Goal: Information Seeking & Learning: Understand process/instructions

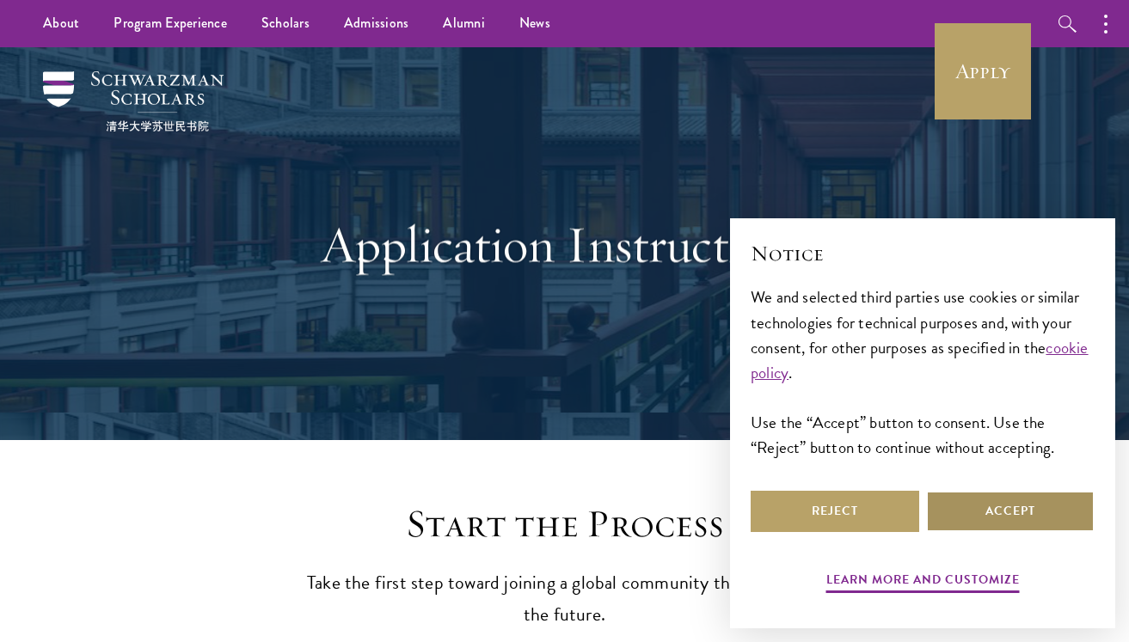
click at [990, 512] on button "Accept" at bounding box center [1010, 511] width 169 height 41
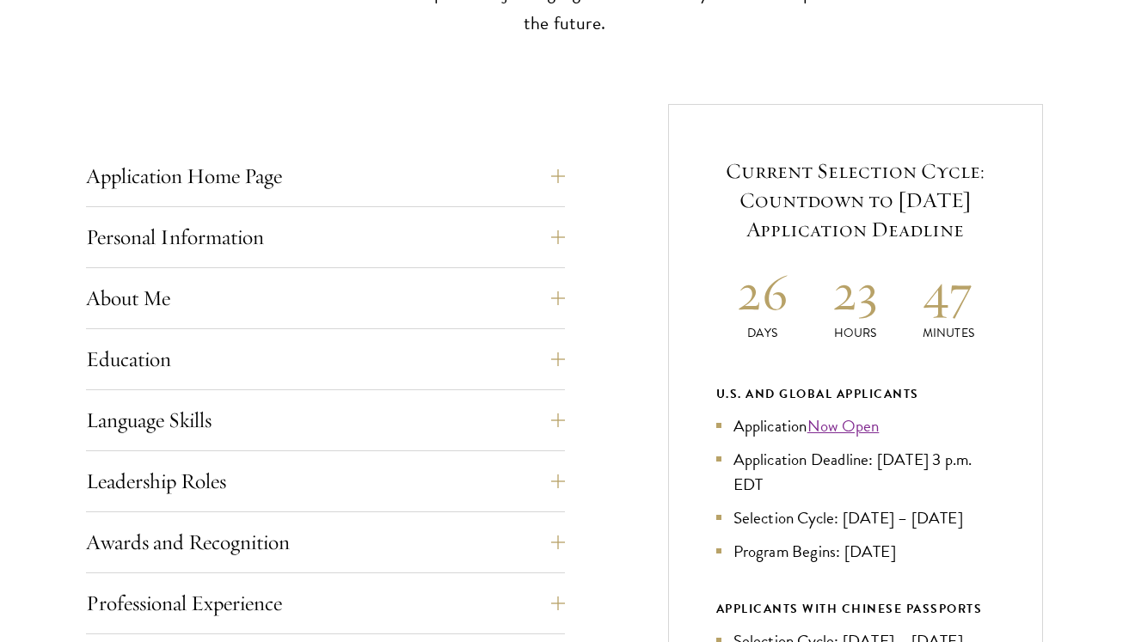
scroll to position [620, 0]
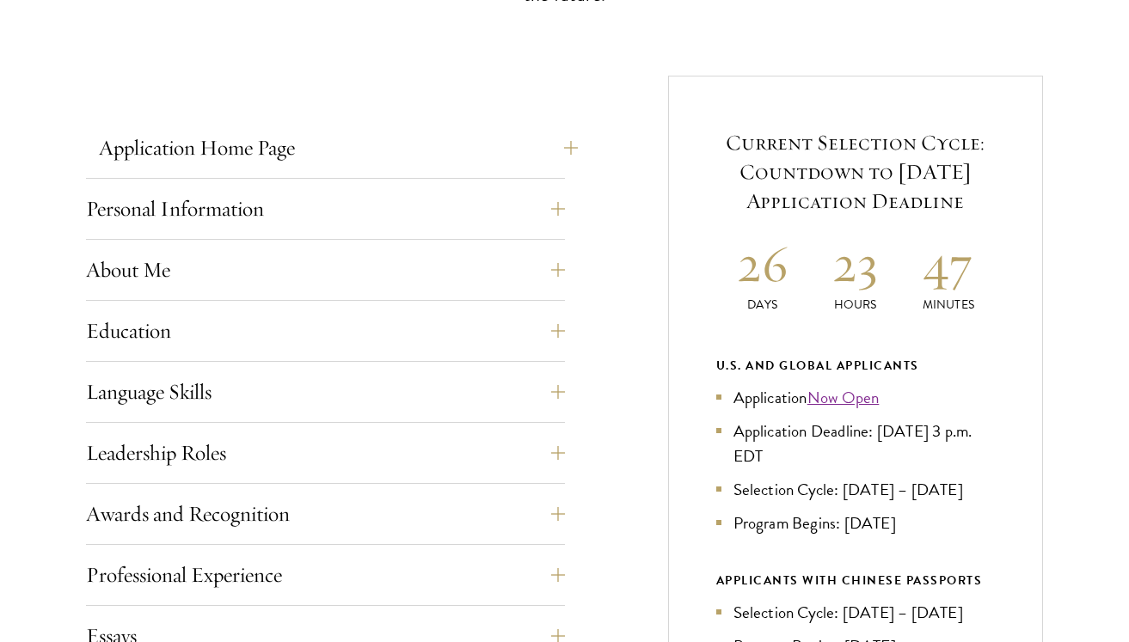
click at [501, 160] on button "Application Home Page" at bounding box center [338, 147] width 479 height 41
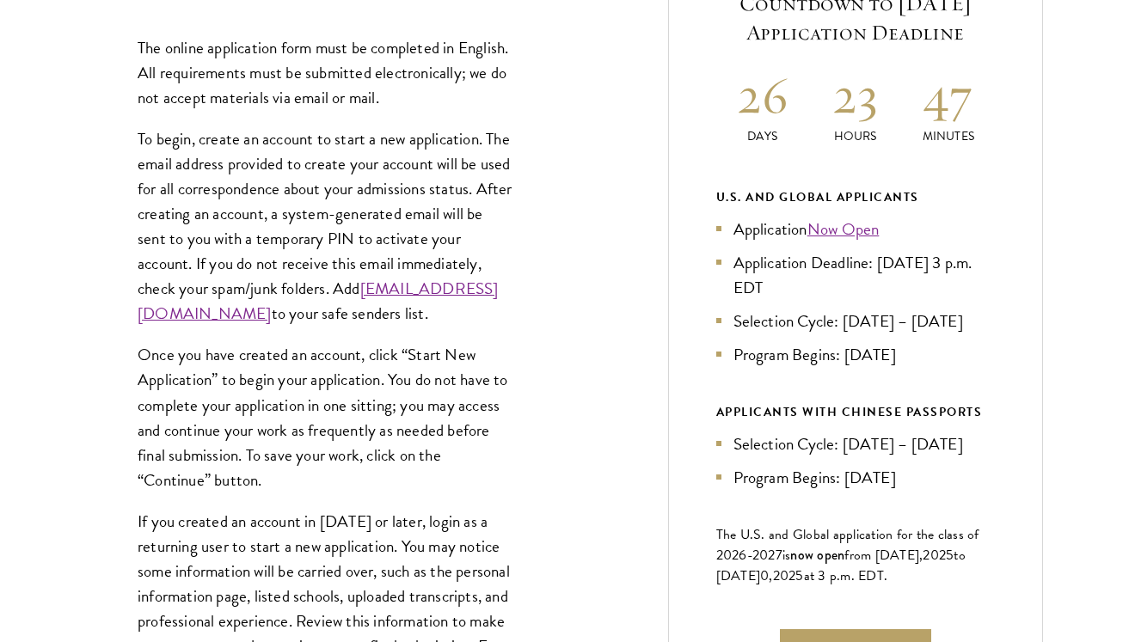
scroll to position [790, 0]
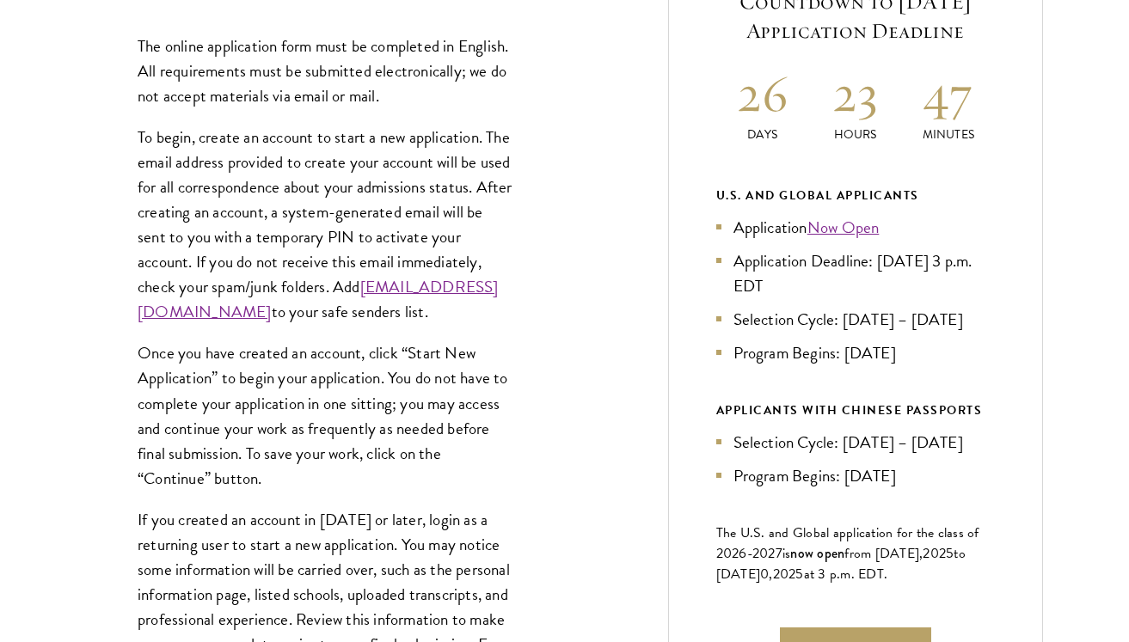
click at [458, 259] on p "To begin, create an account to start a new application. The email address provi…" at bounding box center [326, 225] width 376 height 200
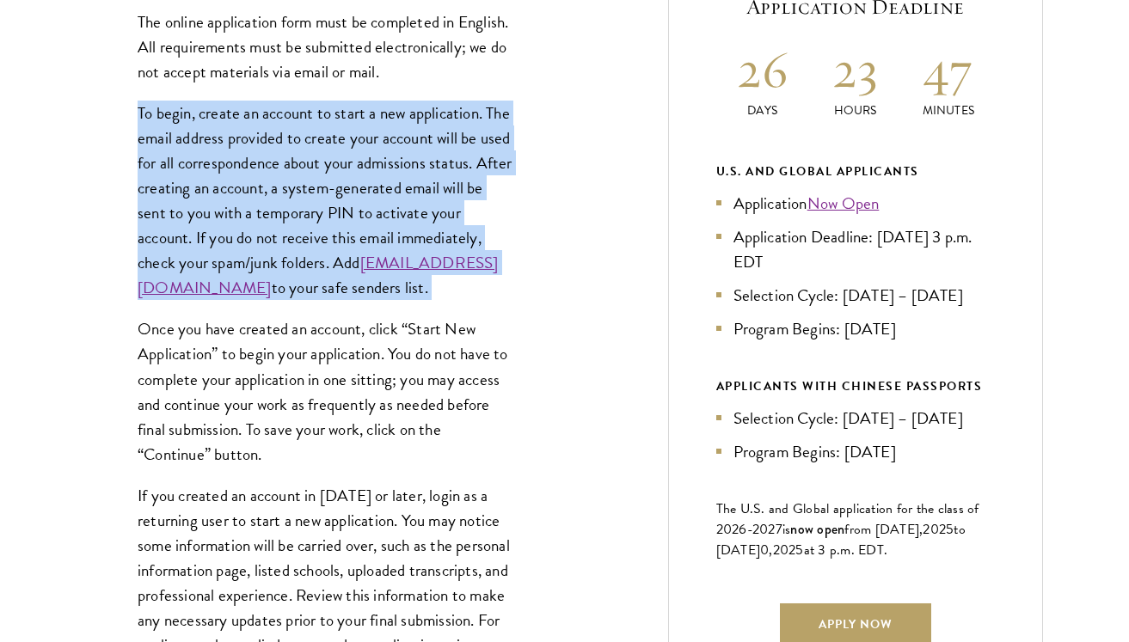
click at [528, 284] on div "The online application form must be completed in English. All requirements must…" at bounding box center [325, 355] width 479 height 743
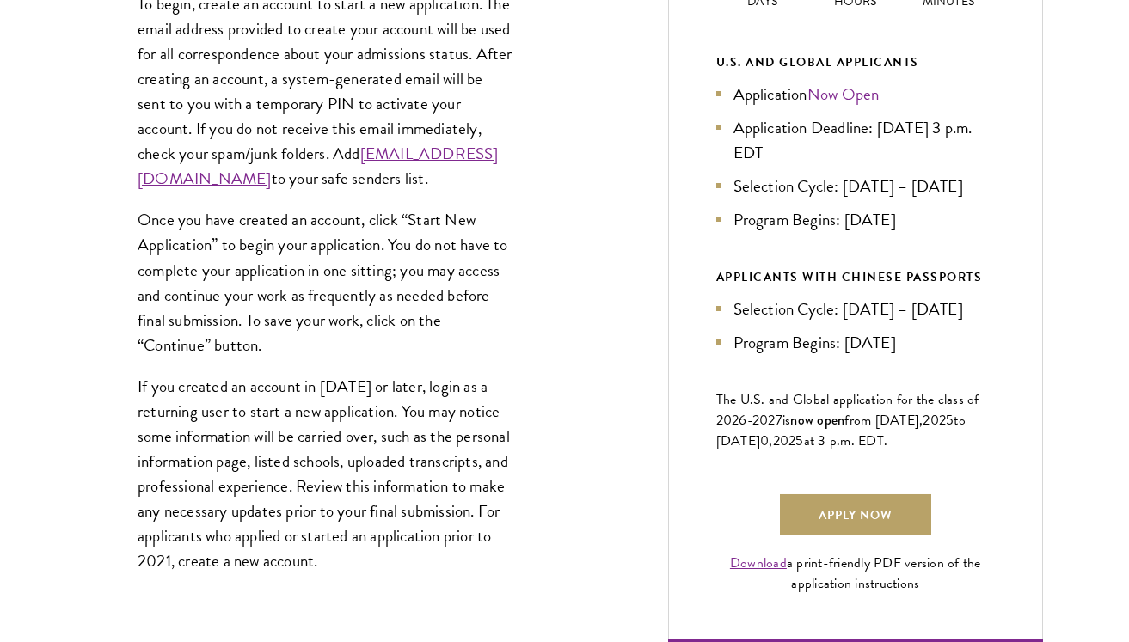
click at [467, 357] on p "Once you have created an account, click “Start New Application” to begin your a…" at bounding box center [326, 282] width 376 height 150
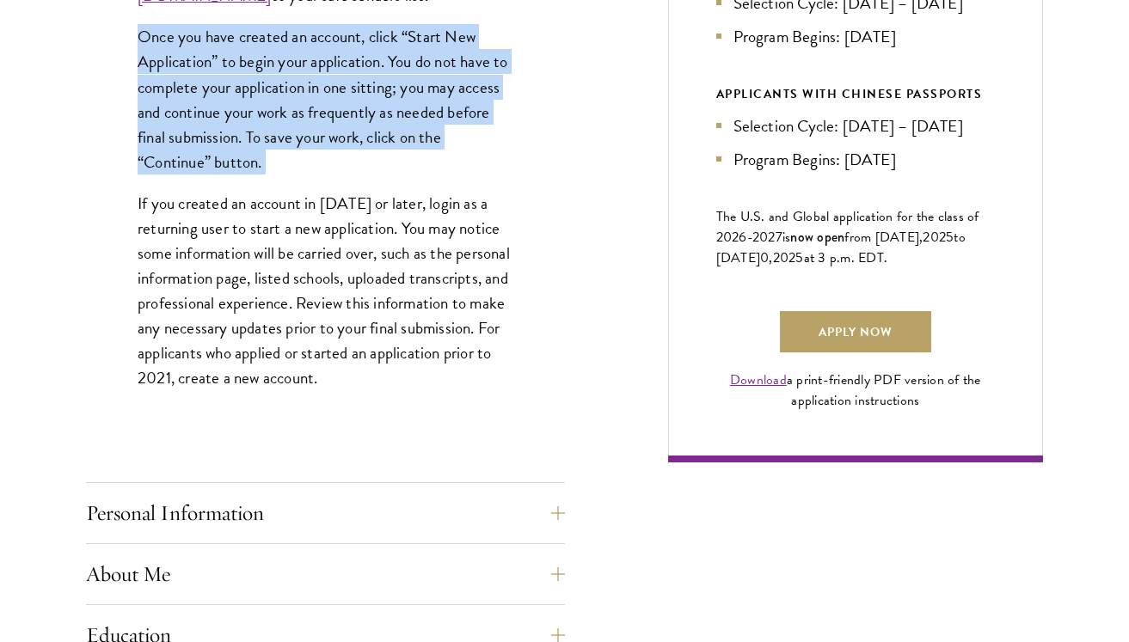
click at [467, 372] on p "If you created an account in [DATE] or later, login as a returning user to star…" at bounding box center [326, 291] width 376 height 200
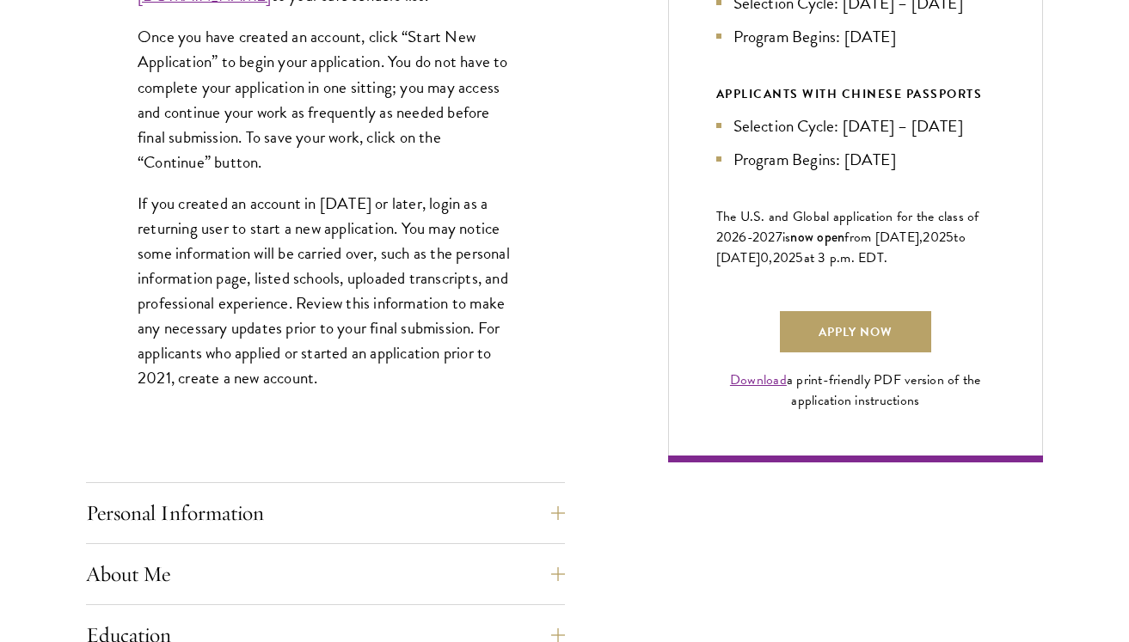
click at [467, 372] on p "If you created an account in [DATE] or later, login as a returning user to star…" at bounding box center [326, 291] width 376 height 200
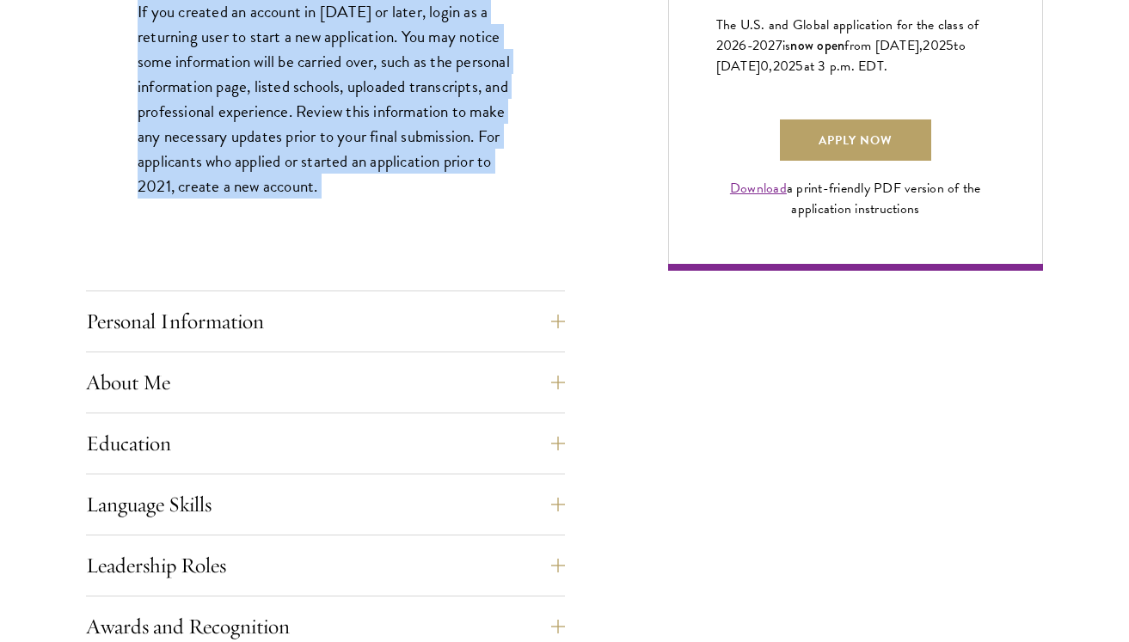
scroll to position [1320, 0]
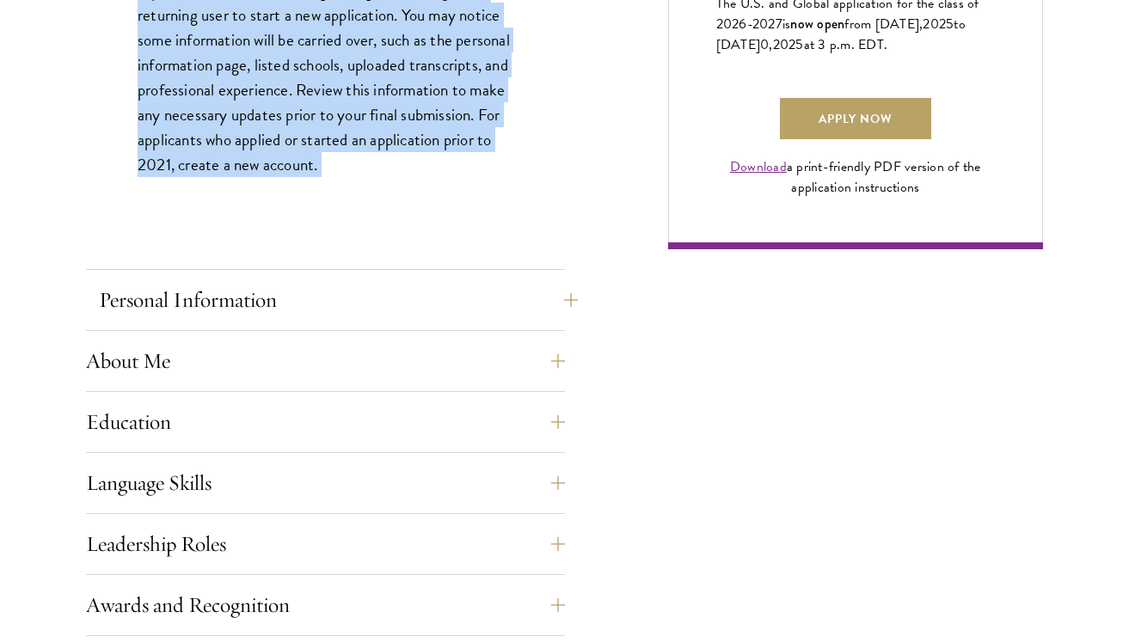
click at [451, 303] on button "Personal Information" at bounding box center [338, 299] width 479 height 41
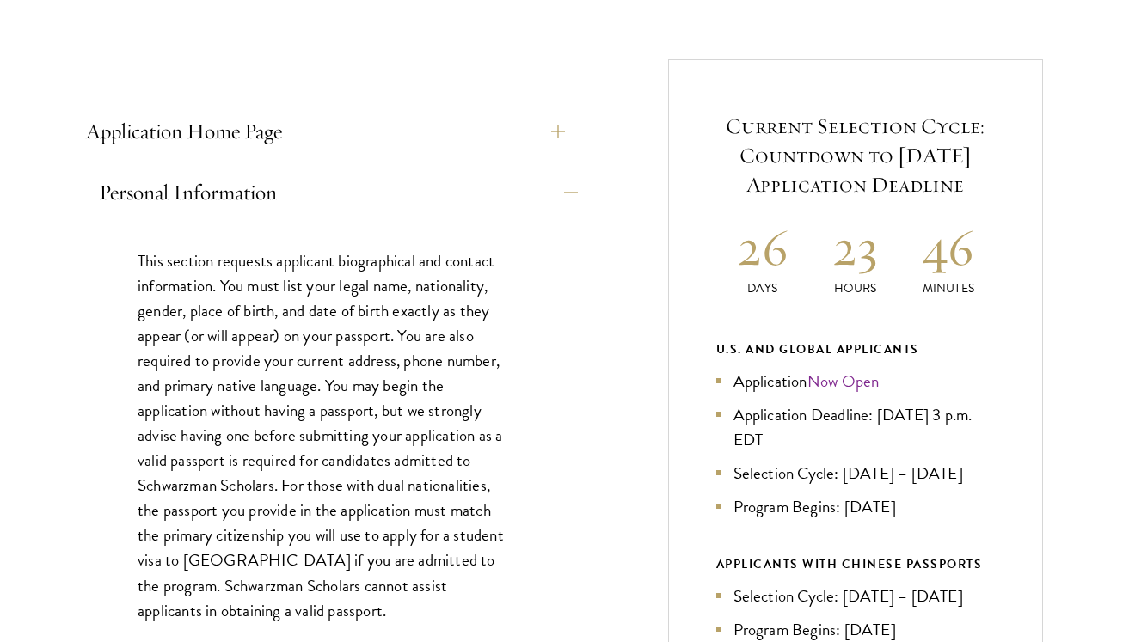
scroll to position [640, 0]
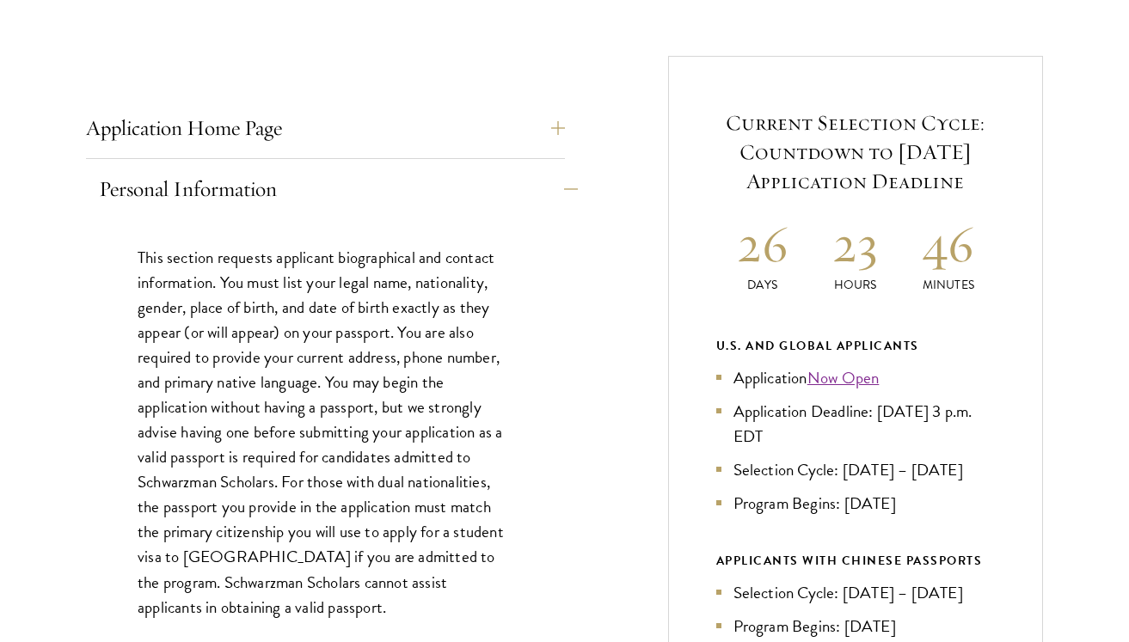
click at [553, 193] on button "Personal Information" at bounding box center [338, 189] width 479 height 41
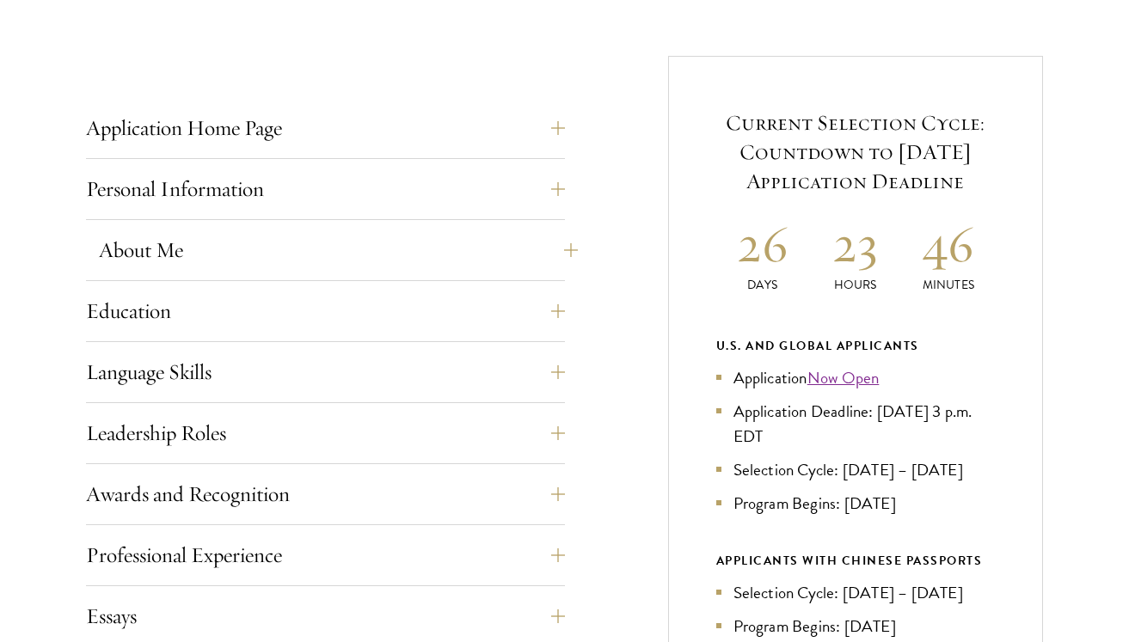
click at [530, 254] on button "About Me" at bounding box center [338, 250] width 479 height 41
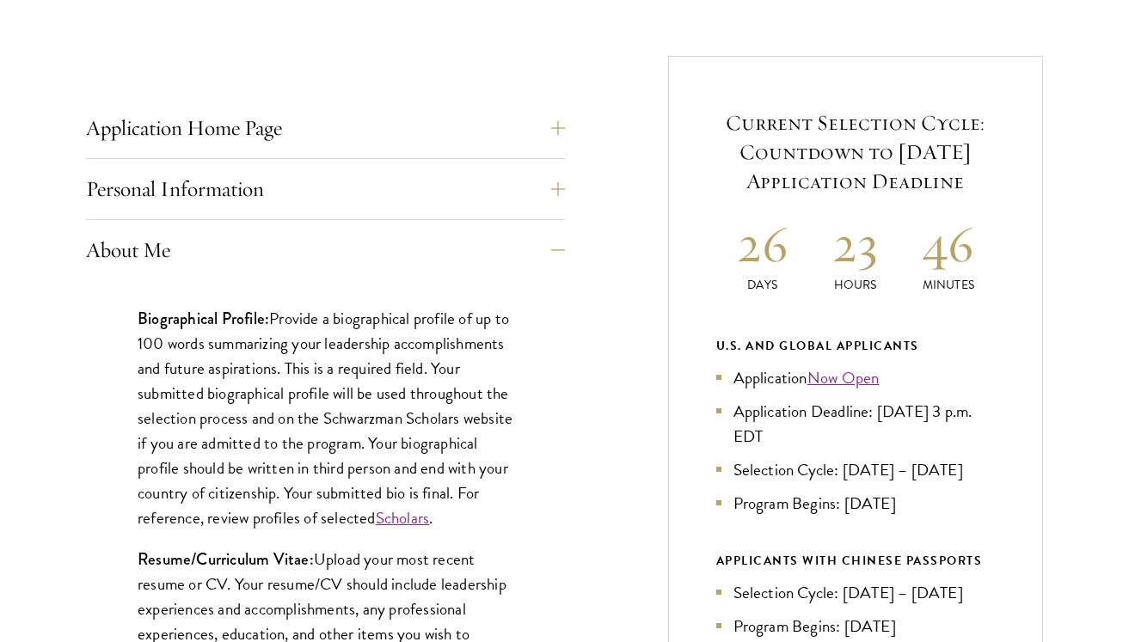
scroll to position [722, 0]
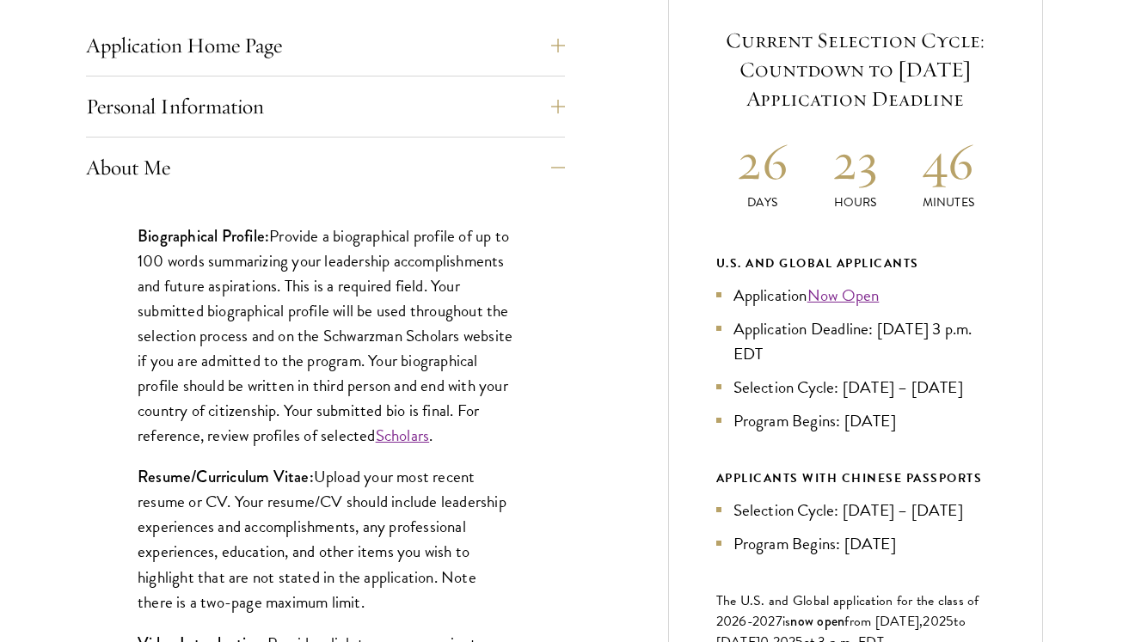
click at [465, 332] on p "Biographical Profile: Provide a biographical profile of up to 100 words summari…" at bounding box center [326, 336] width 376 height 225
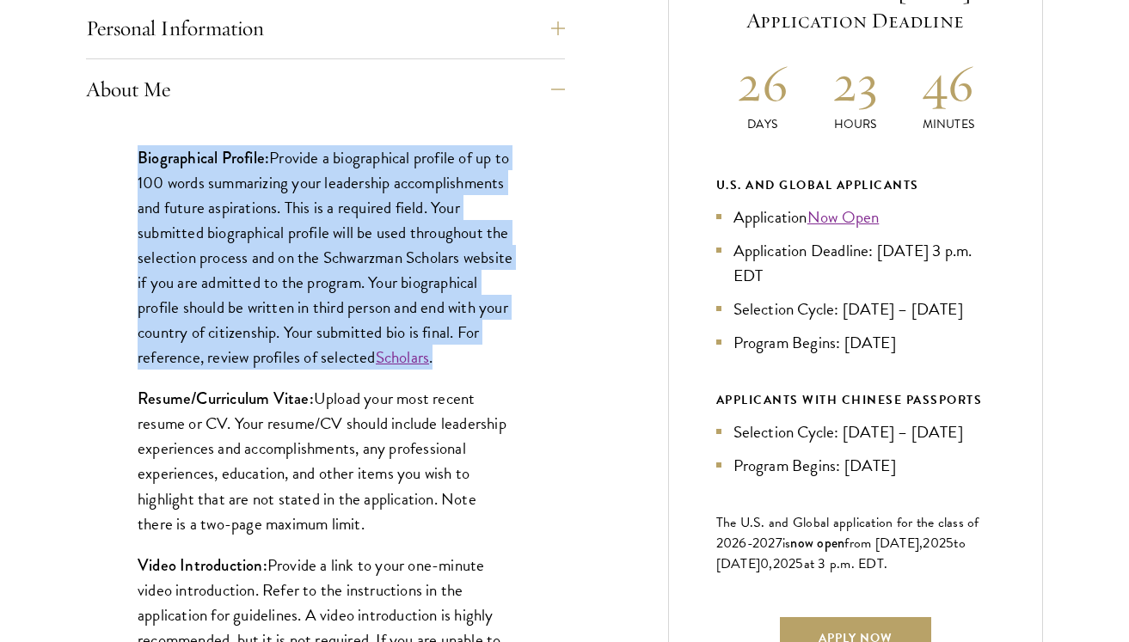
scroll to position [818, 0]
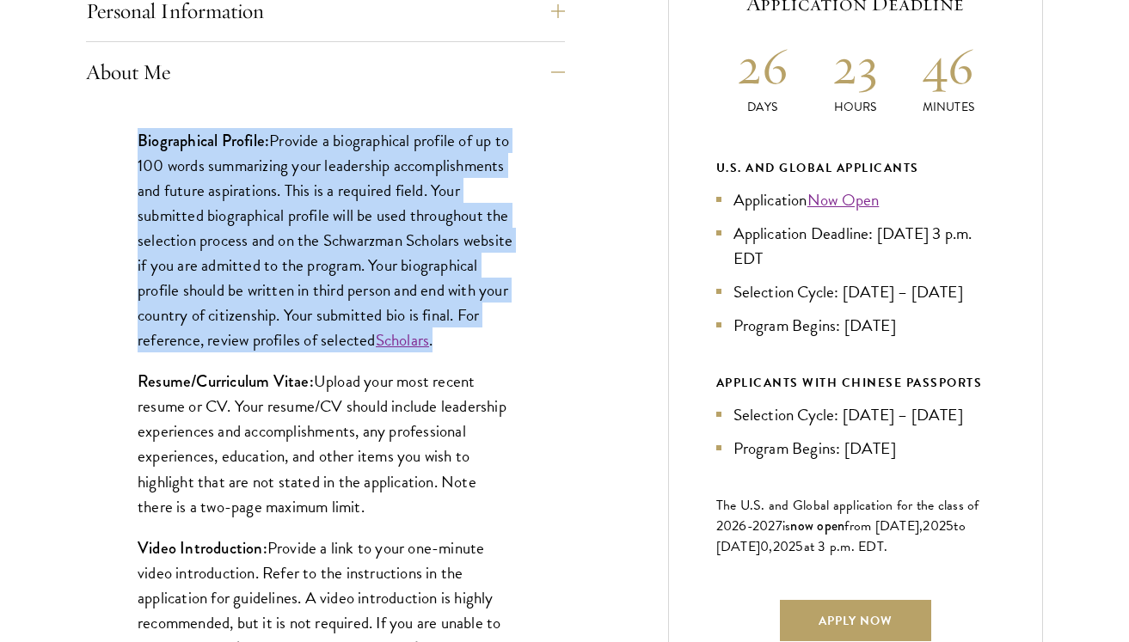
click at [456, 445] on p "Resume/Curriculum Vitae: Upload your most recent resume or CV. Your resume/CV s…" at bounding box center [326, 444] width 376 height 150
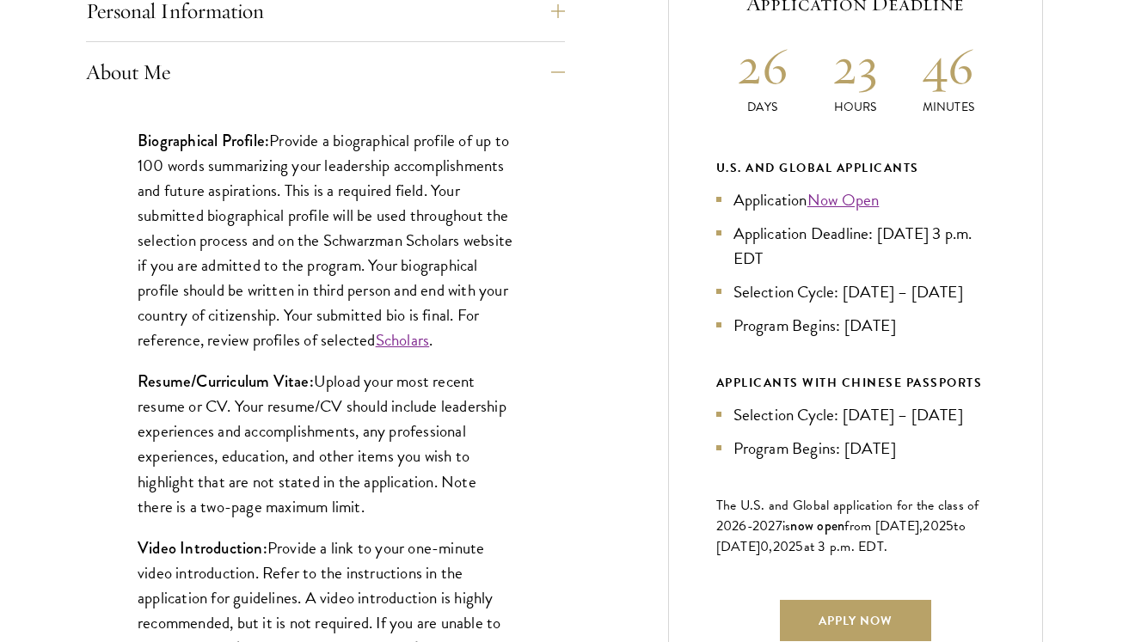
click at [456, 445] on p "Resume/Curriculum Vitae: Upload your most recent resume or CV. Your resume/CV s…" at bounding box center [326, 444] width 376 height 150
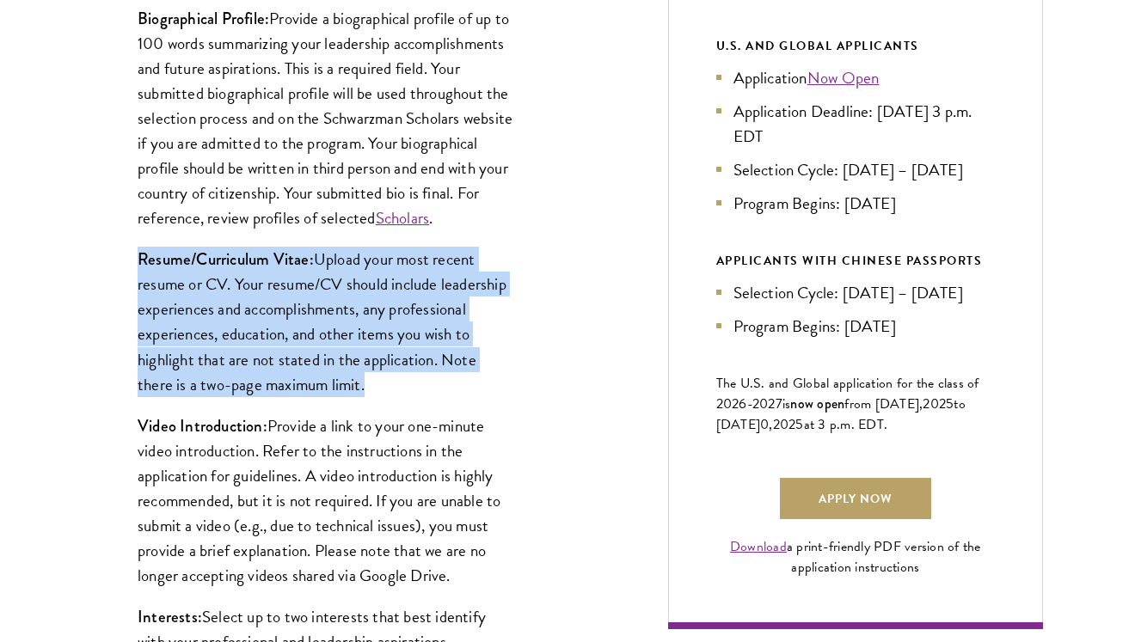
scroll to position [941, 0]
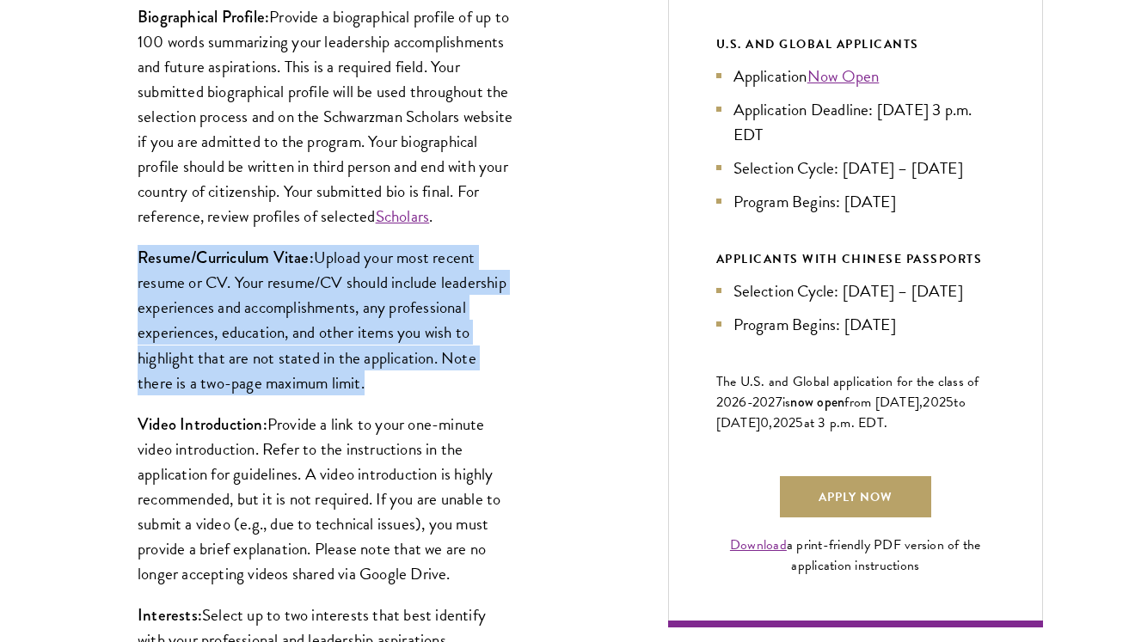
click at [452, 481] on p "Video Introduction: Provide a link to your one-minute video introduction. Refer…" at bounding box center [326, 499] width 376 height 175
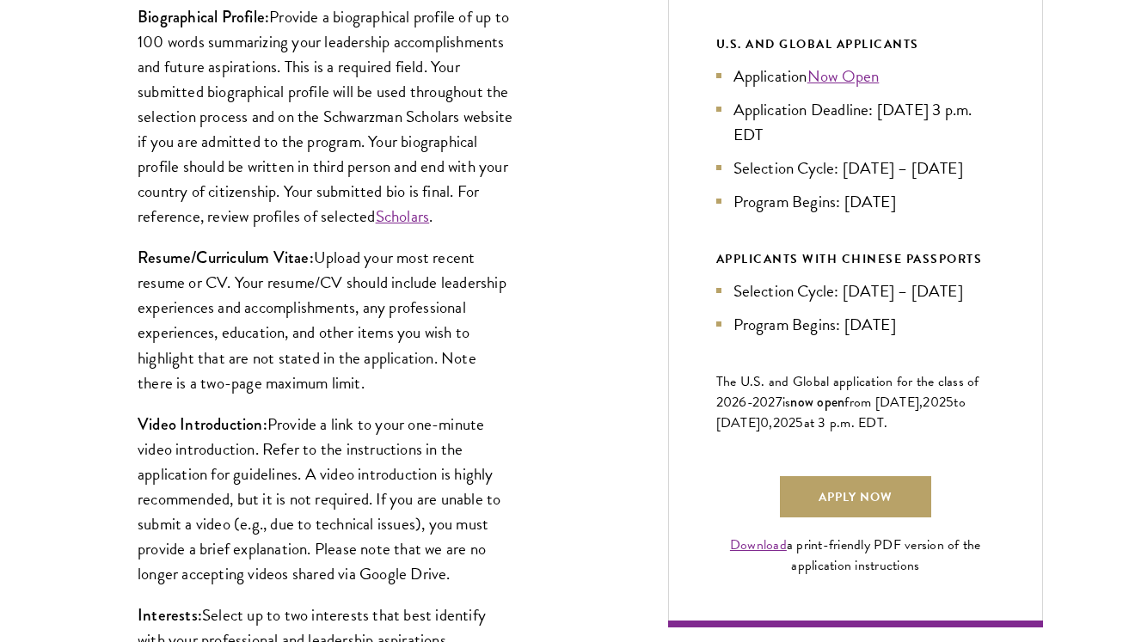
click at [452, 481] on p "Video Introduction: Provide a link to your one-minute video introduction. Refer…" at bounding box center [326, 499] width 376 height 175
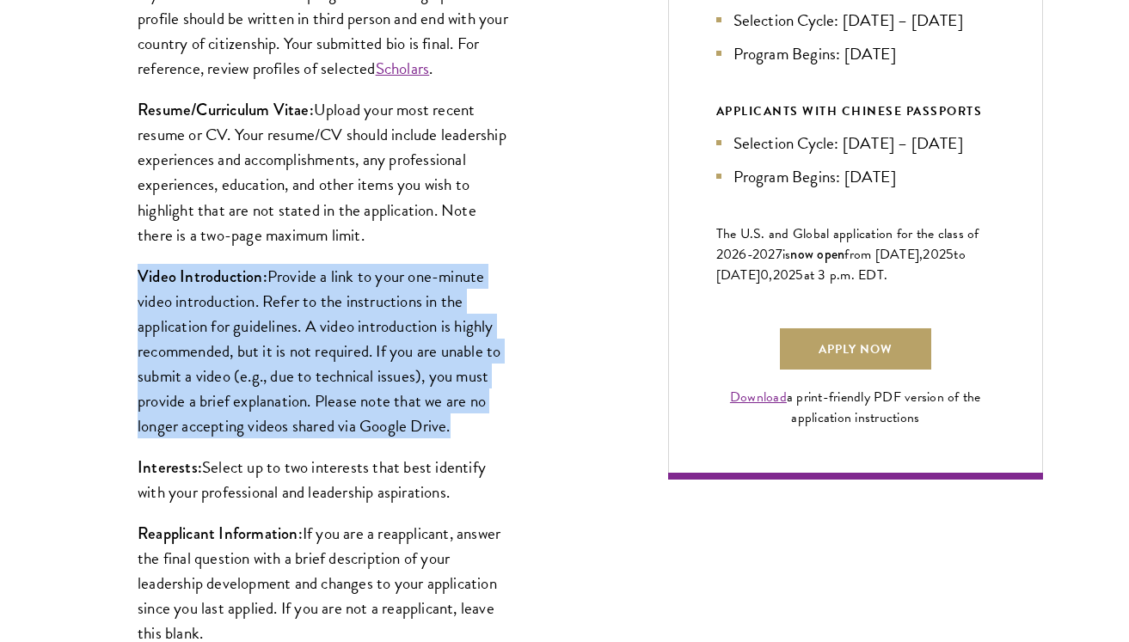
scroll to position [1089, 0]
click at [436, 505] on p "Interests: Select up to two interests that best identify with your professional…" at bounding box center [326, 480] width 376 height 50
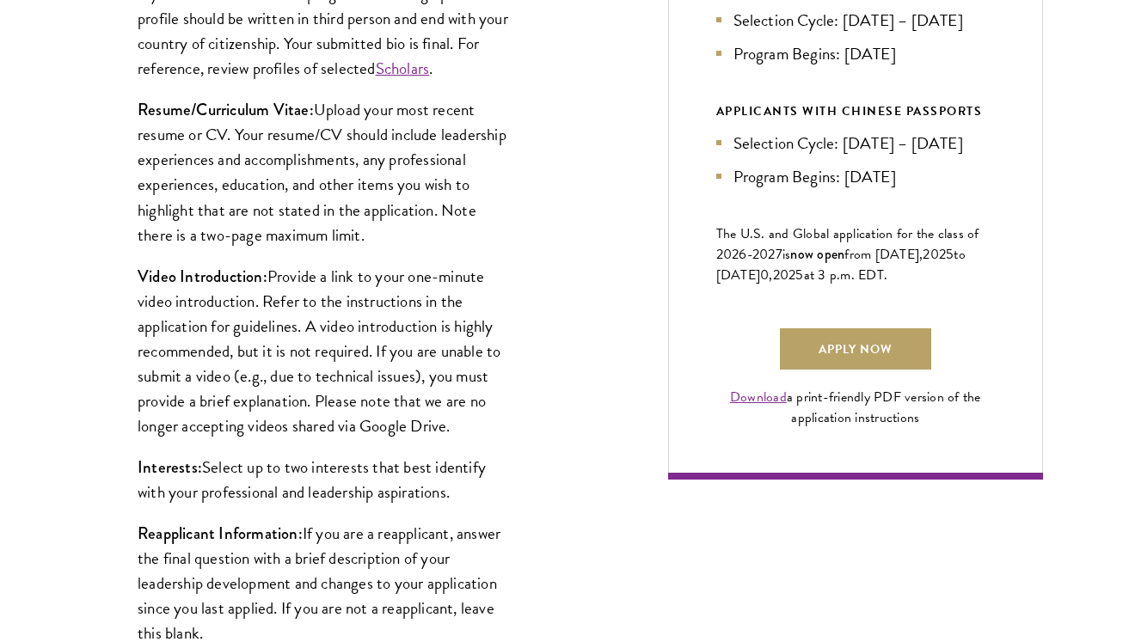
click at [436, 505] on p "Interests: Select up to two interests that best identify with your professional…" at bounding box center [326, 480] width 376 height 50
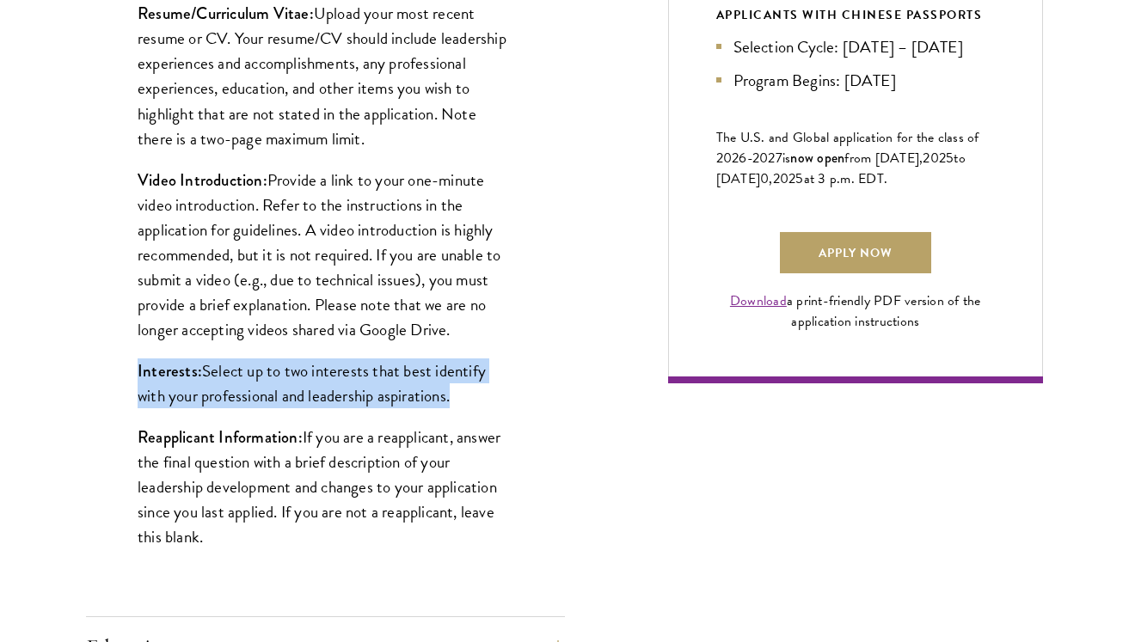
scroll to position [1205, 0]
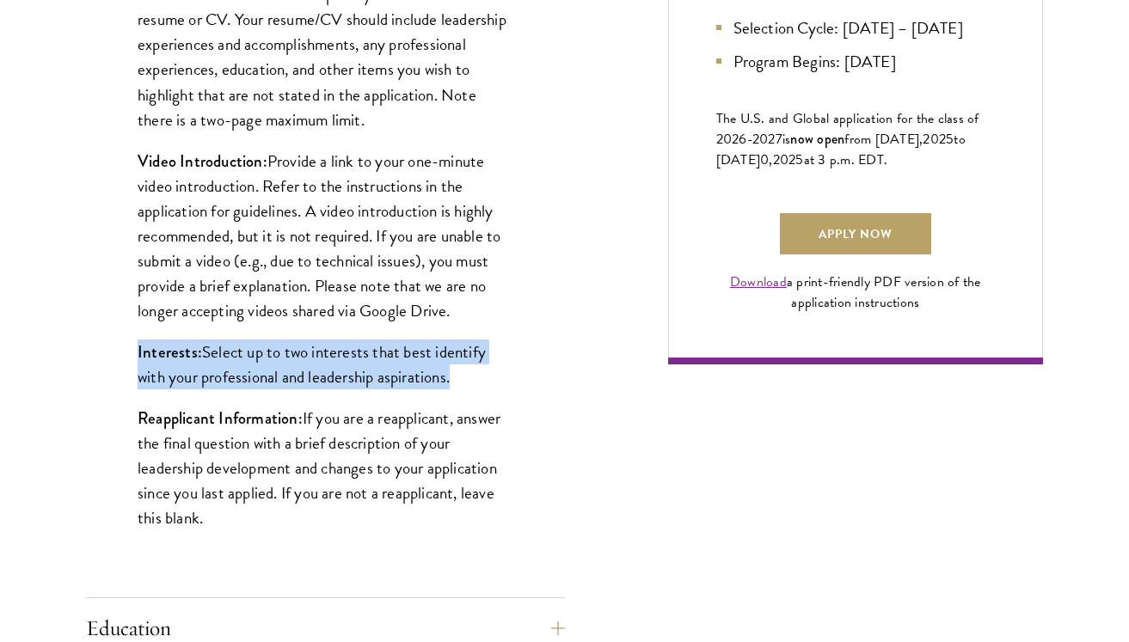
click at [436, 506] on p "Reapplicant Information: If you are a reapplicant, answer the final question wi…" at bounding box center [326, 468] width 376 height 125
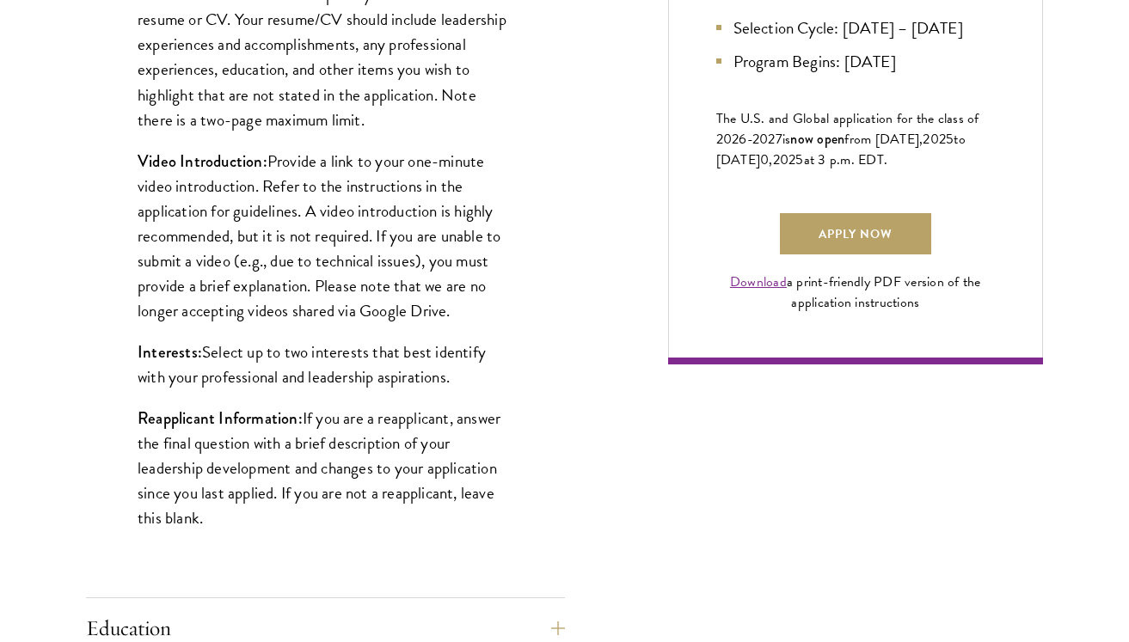
click at [436, 506] on p "Reapplicant Information: If you are a reapplicant, answer the final question wi…" at bounding box center [326, 468] width 376 height 125
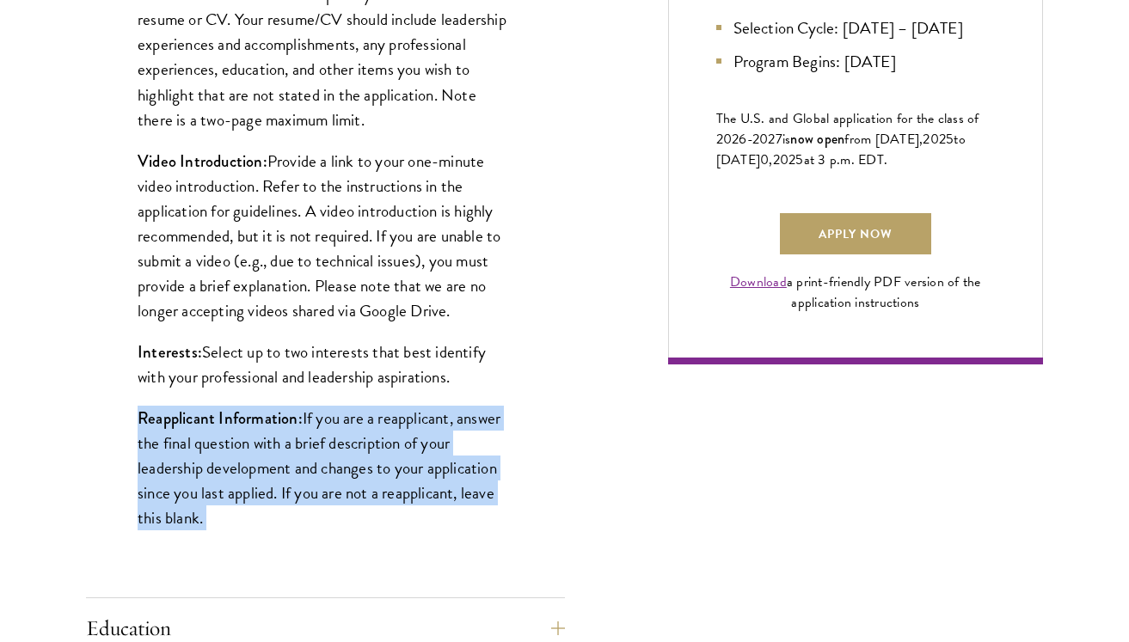
click at [518, 371] on div "Biographical Profile: Provide a biographical profile of up to 100 words summari…" at bounding box center [325, 144] width 479 height 859
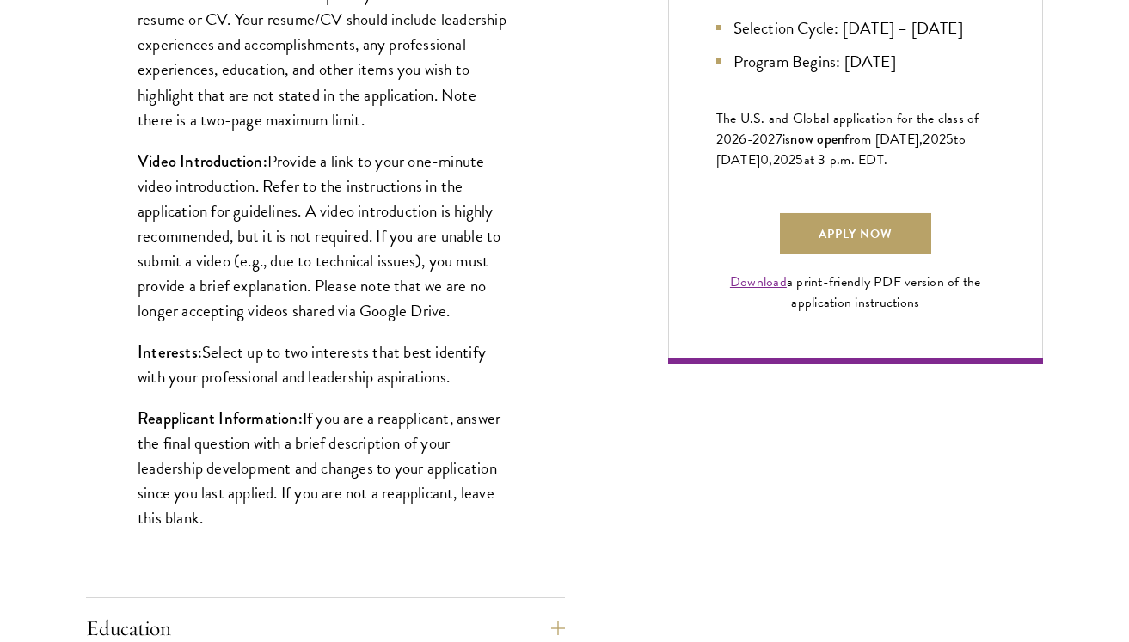
click at [504, 450] on p "Reapplicant Information: If you are a reapplicant, answer the final question wi…" at bounding box center [326, 468] width 376 height 125
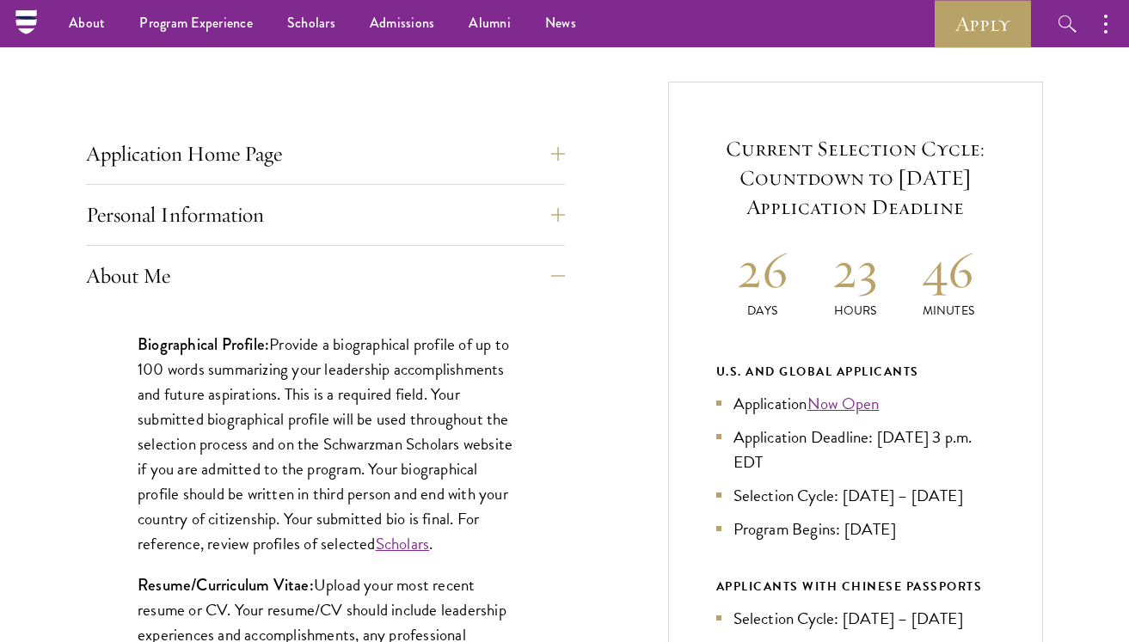
scroll to position [589, 0]
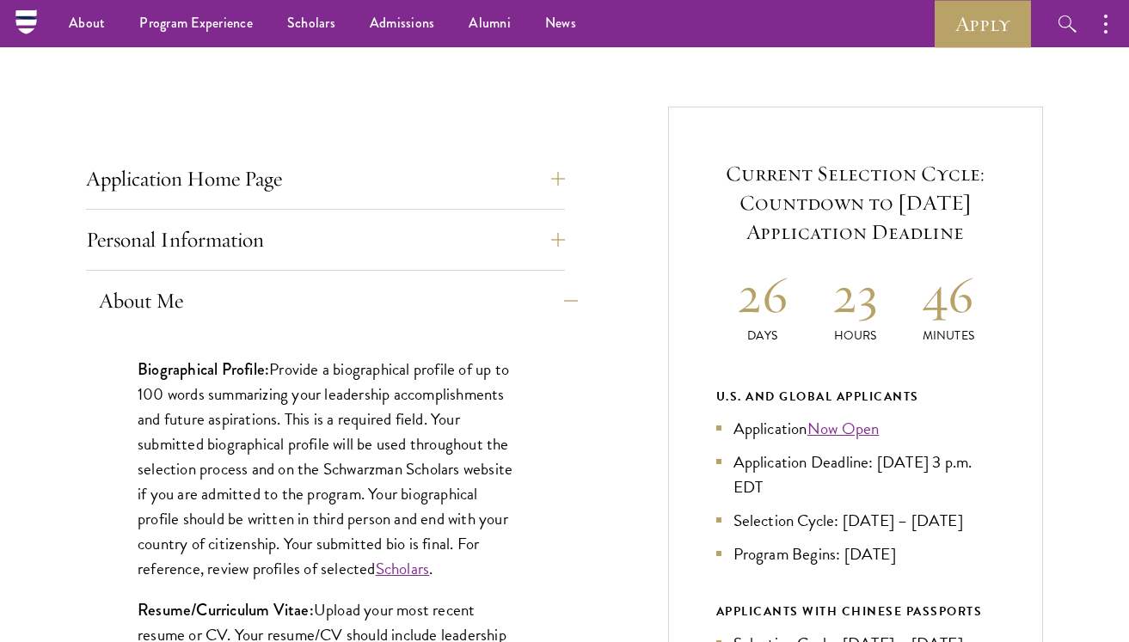
click at [549, 291] on button "About Me" at bounding box center [338, 300] width 479 height 41
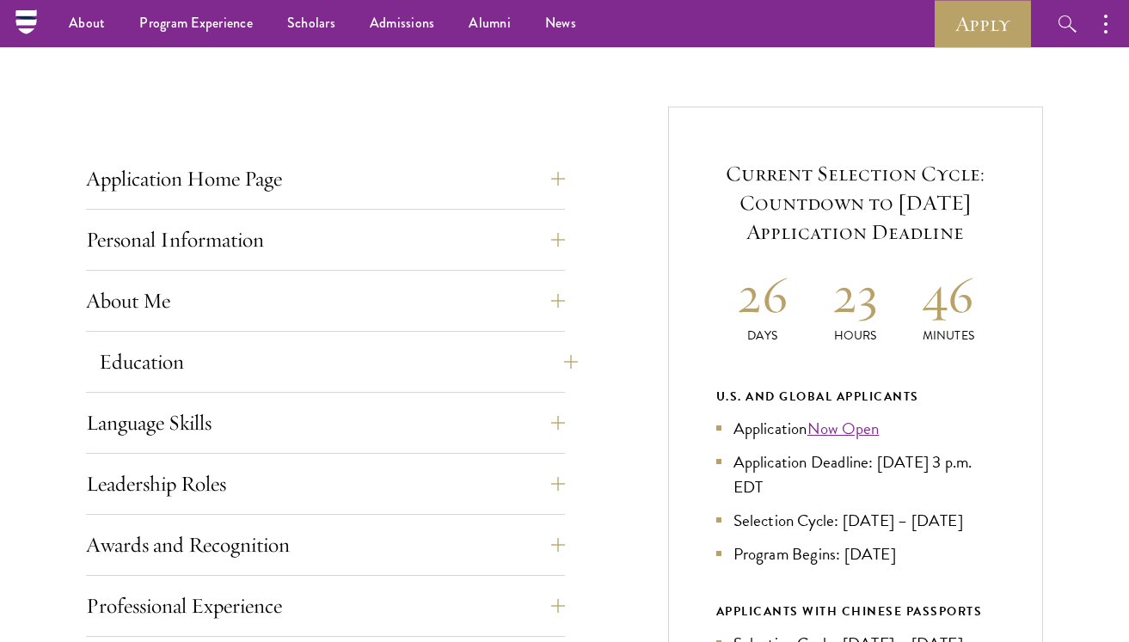
click at [529, 354] on button "Education" at bounding box center [338, 361] width 479 height 41
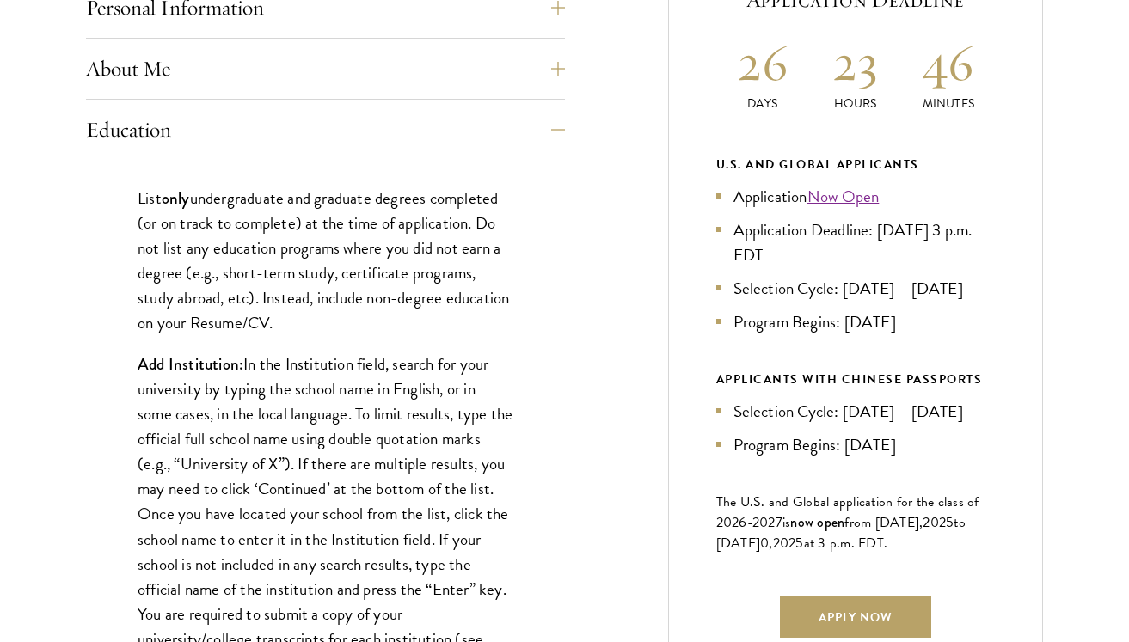
scroll to position [823, 0]
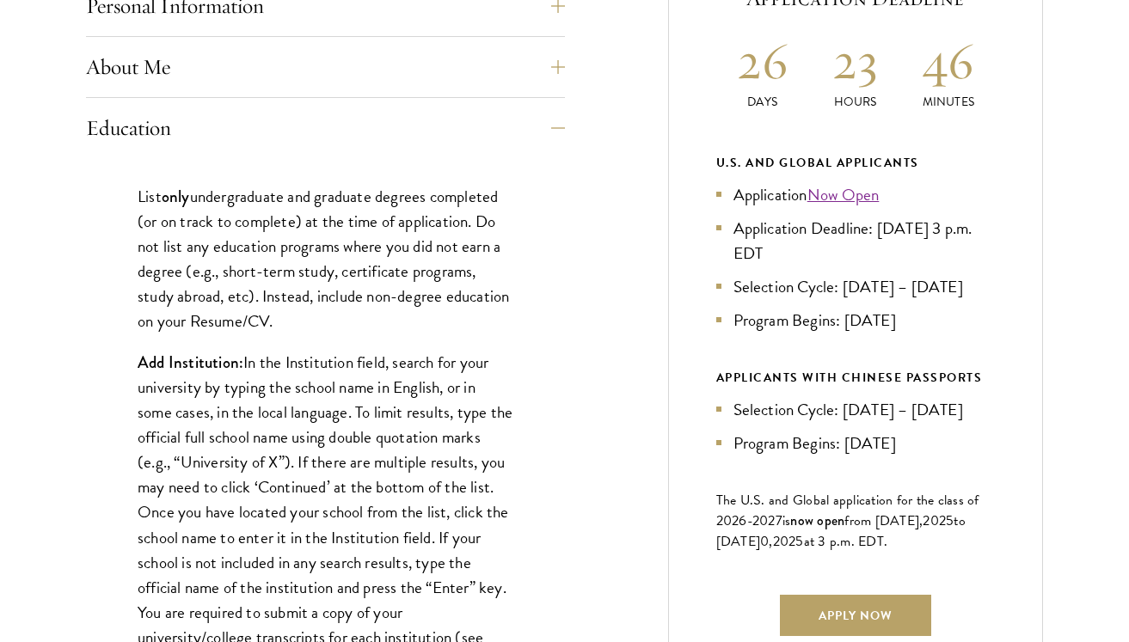
click at [418, 246] on p "List only undergraduate and graduate degrees completed (or on track to complete…" at bounding box center [326, 259] width 376 height 150
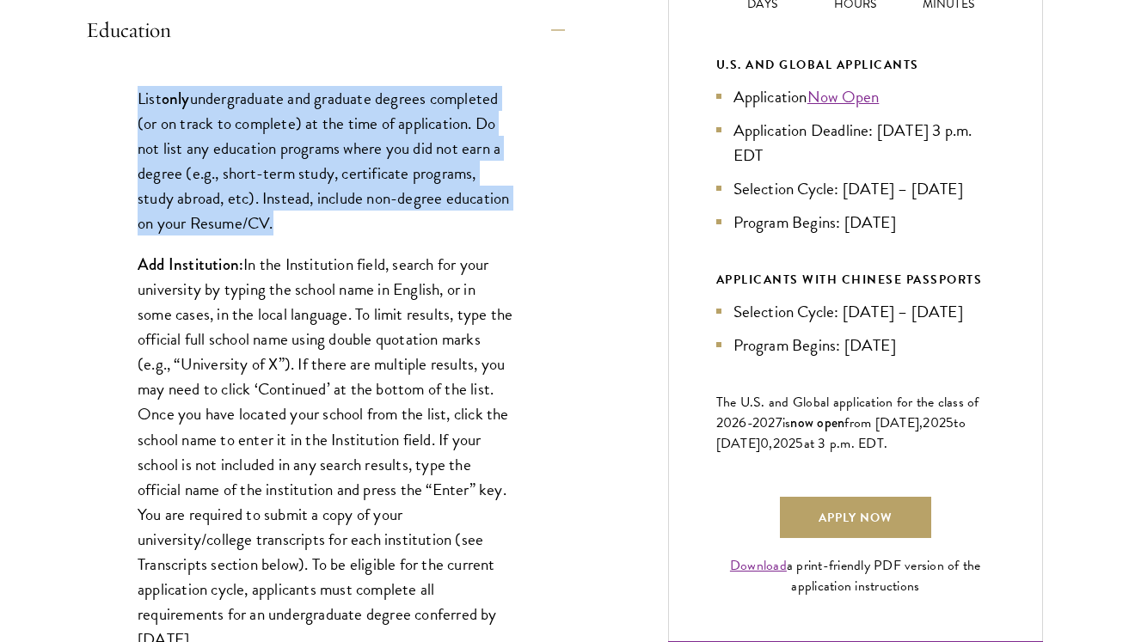
click at [427, 349] on p "Add Institution: In the Institution field, search for your university by typing…" at bounding box center [326, 452] width 376 height 400
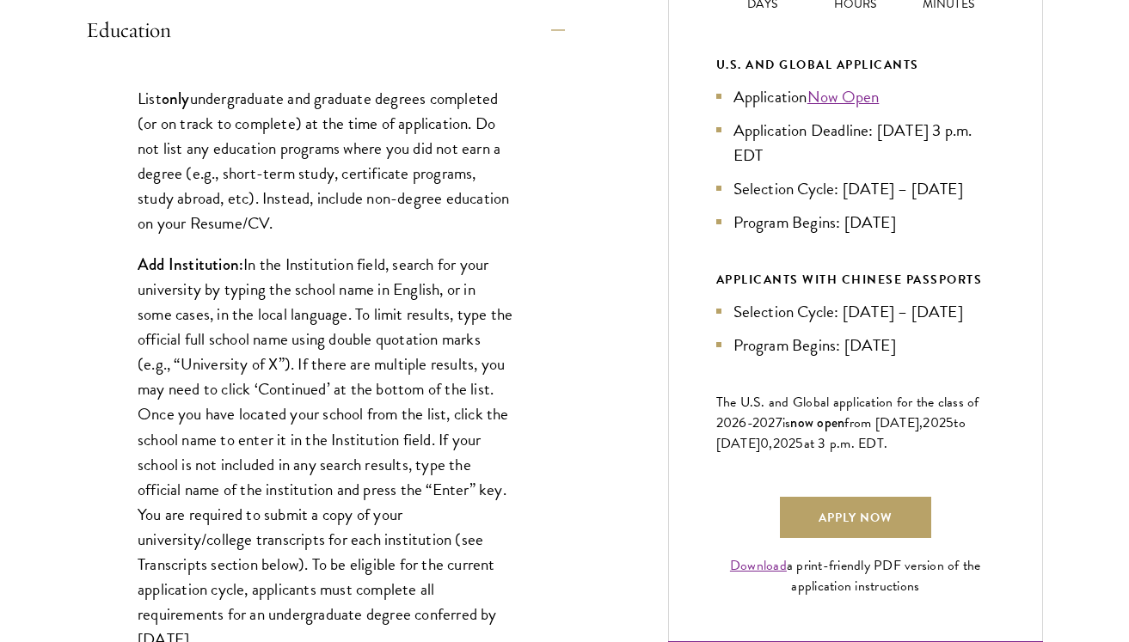
click at [427, 349] on p "Add Institution: In the Institution field, search for your university by typing…" at bounding box center [326, 452] width 376 height 400
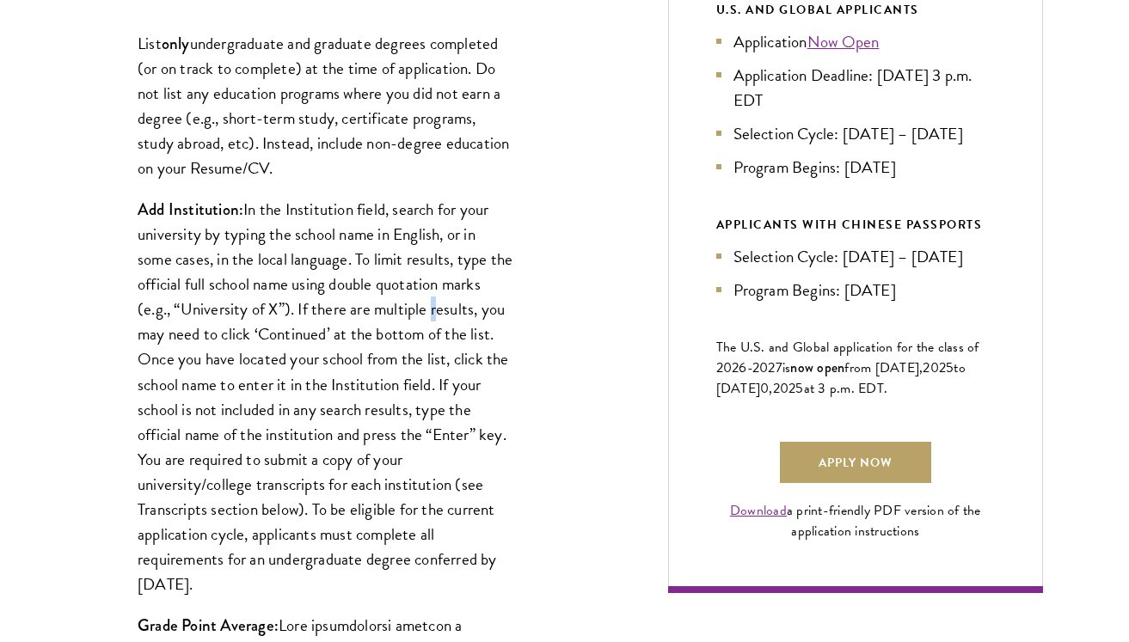
click at [427, 349] on p "Add Institution: In the Institution field, search for your university by typing…" at bounding box center [326, 397] width 376 height 400
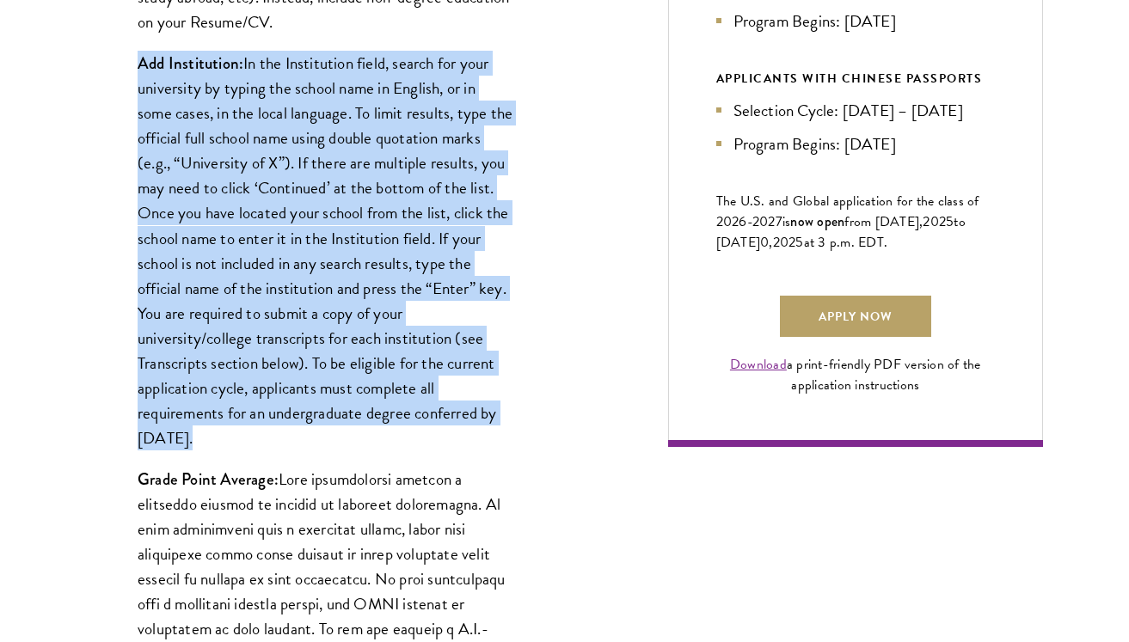
scroll to position [1126, 0]
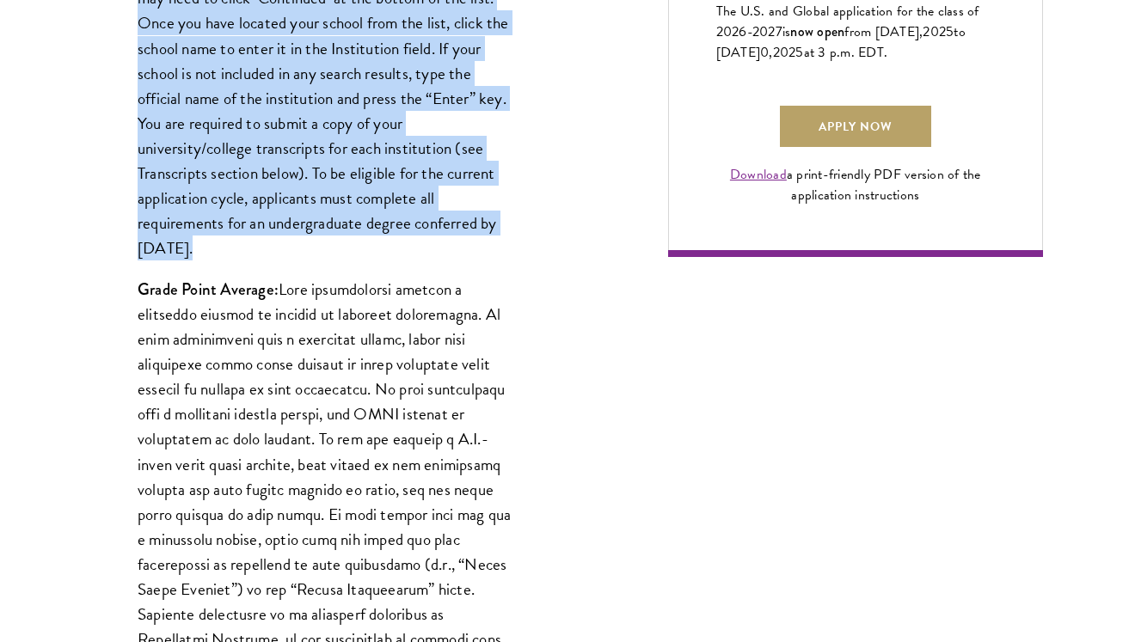
click at [442, 443] on p "Grade Point Average:" at bounding box center [326, 527] width 376 height 500
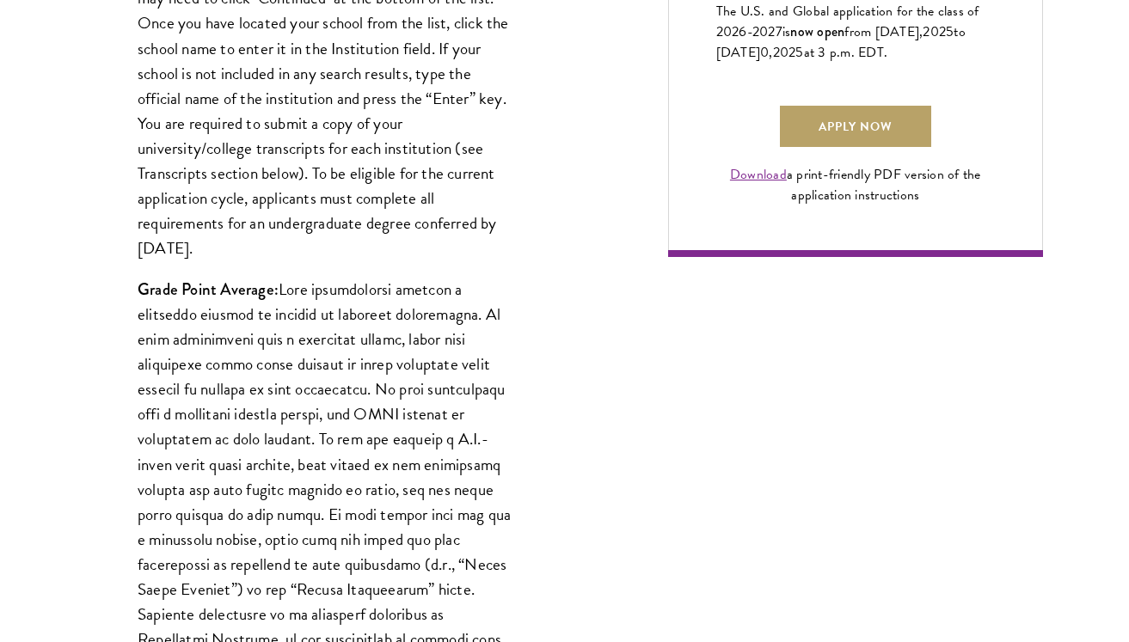
click at [442, 443] on p "Grade Point Average:" at bounding box center [326, 527] width 376 height 500
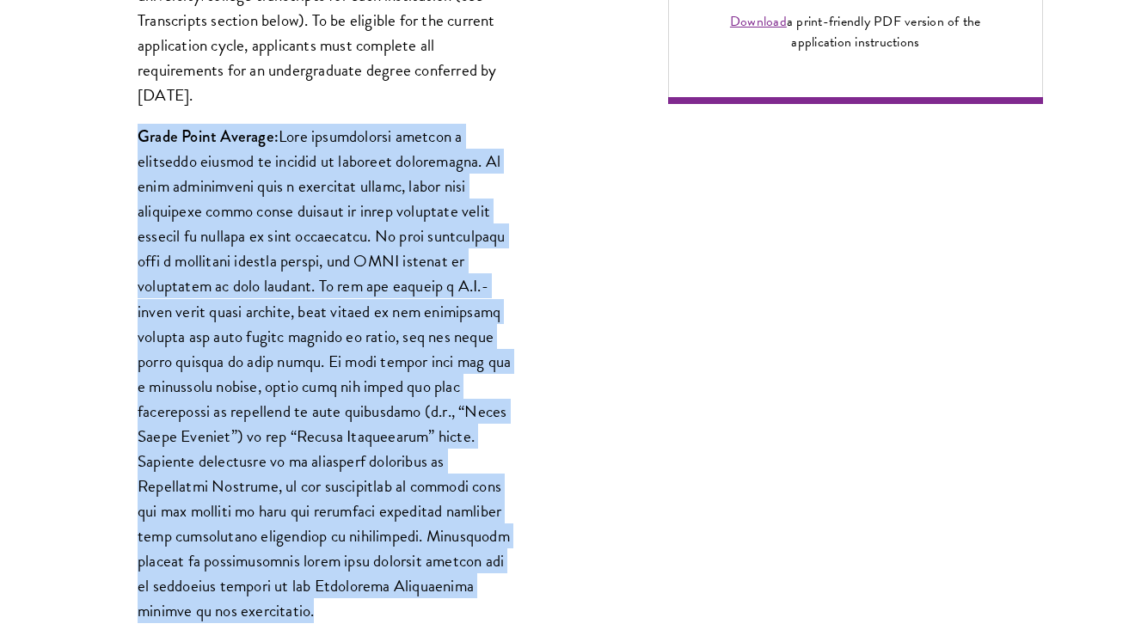
scroll to position [1466, 0]
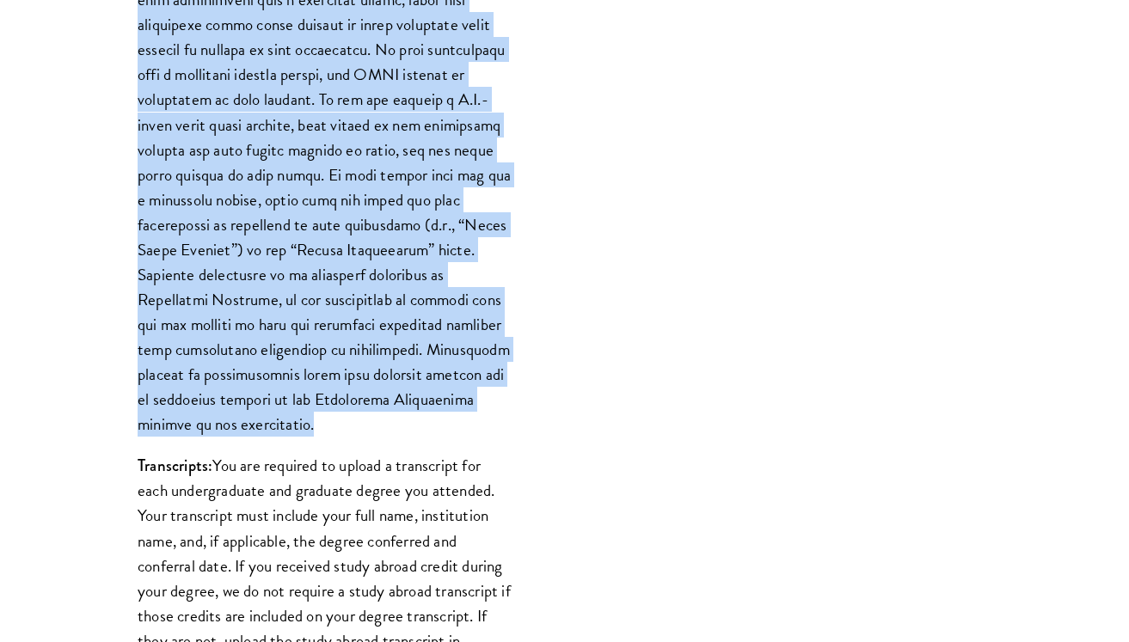
click at [580, 337] on div "Application Home Page The online application form must be completed in English.…" at bounding box center [564, 601] width 957 height 3114
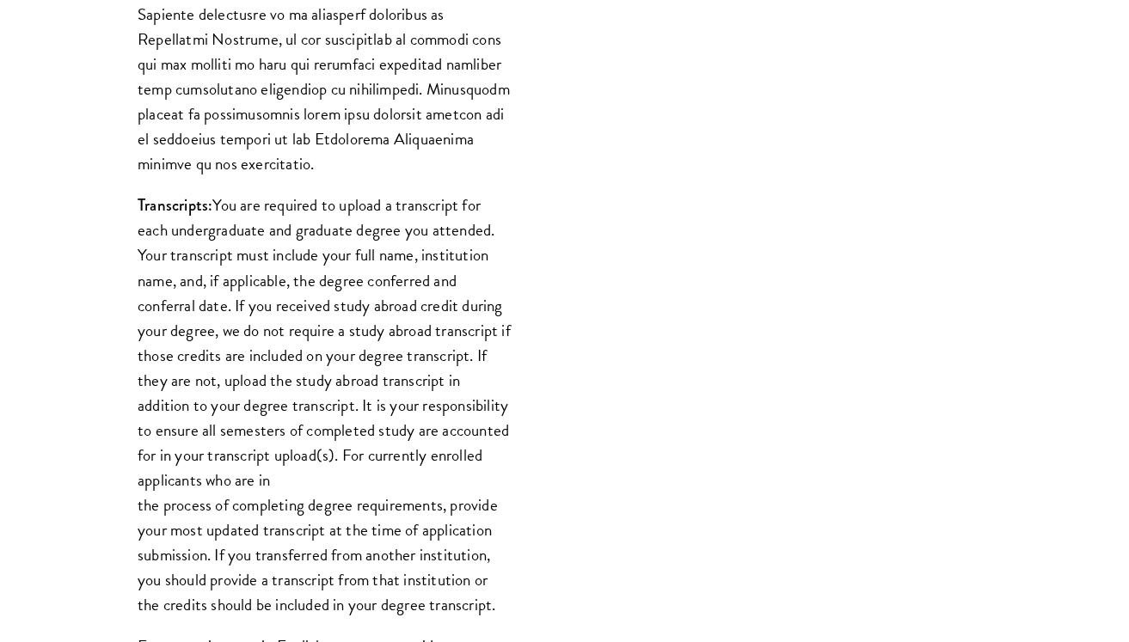
scroll to position [1922, 0]
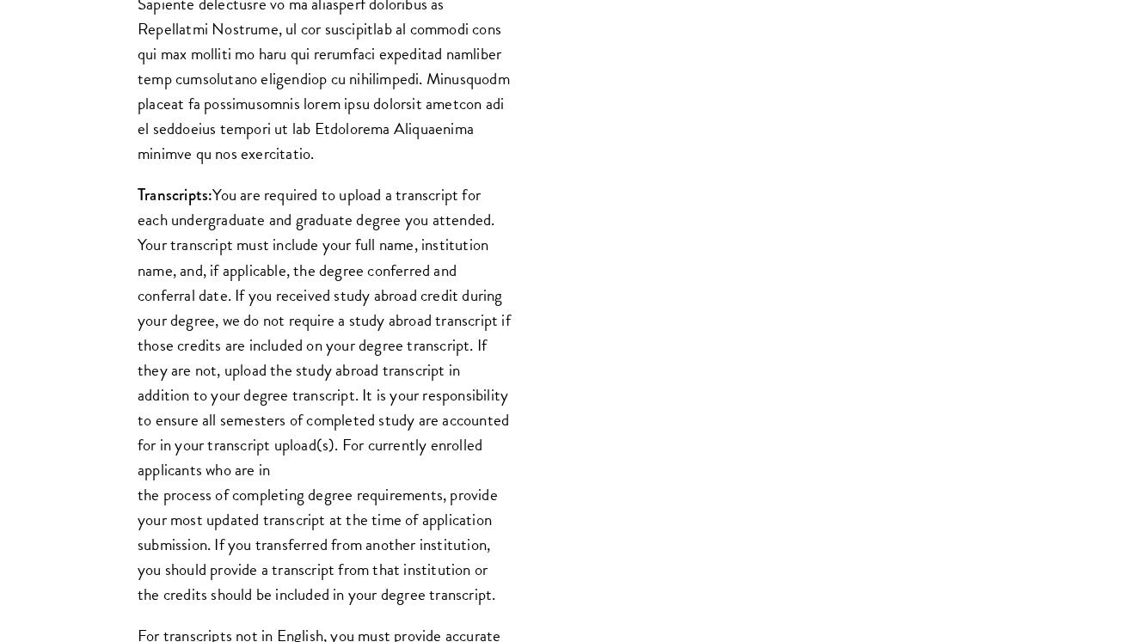
click at [503, 340] on p "Transcripts: You are required to upload a transcript for each undergraduate and…" at bounding box center [326, 394] width 376 height 425
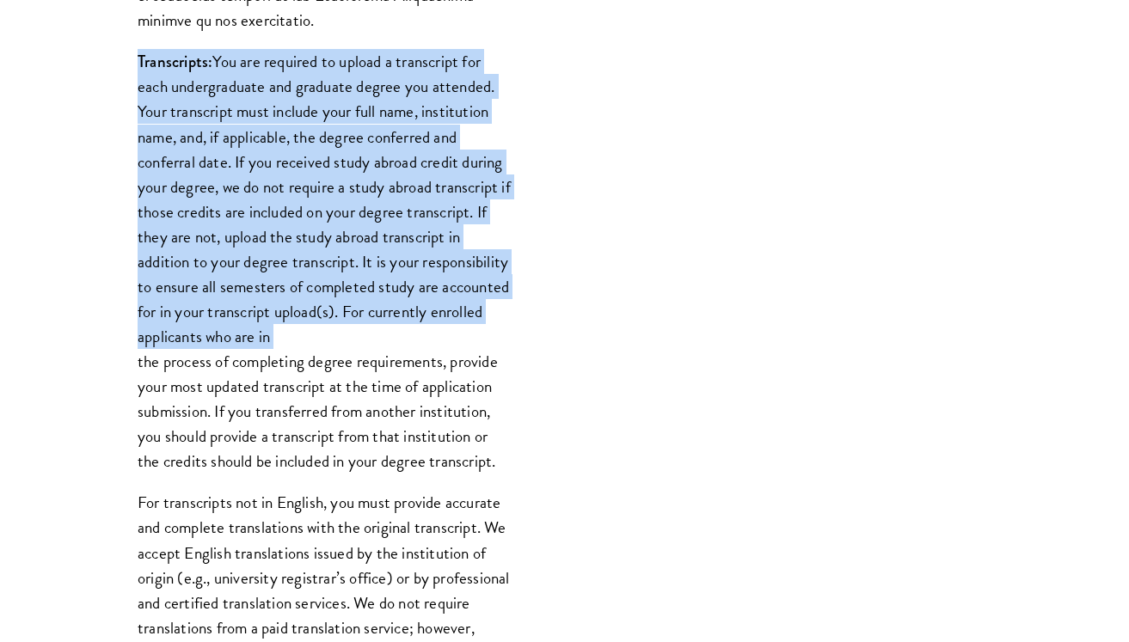
scroll to position [2057, 0]
click at [464, 402] on p "Transcripts: You are required to upload a transcript for each undergraduate and…" at bounding box center [326, 260] width 376 height 425
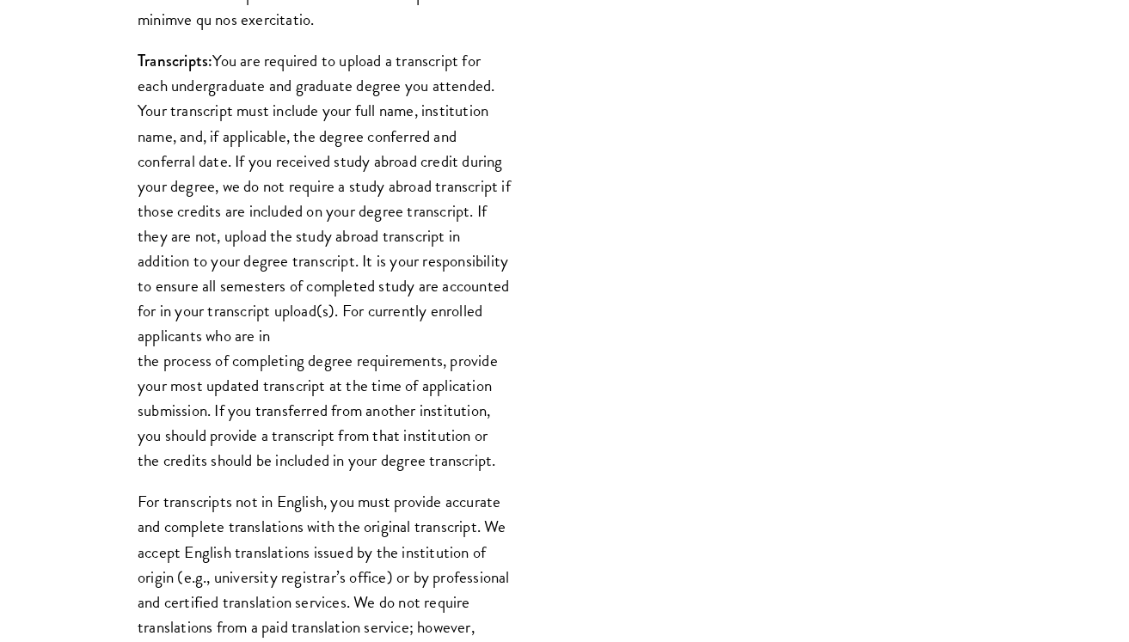
click at [464, 402] on p "Transcripts: You are required to upload a transcript for each undergraduate and…" at bounding box center [326, 260] width 376 height 425
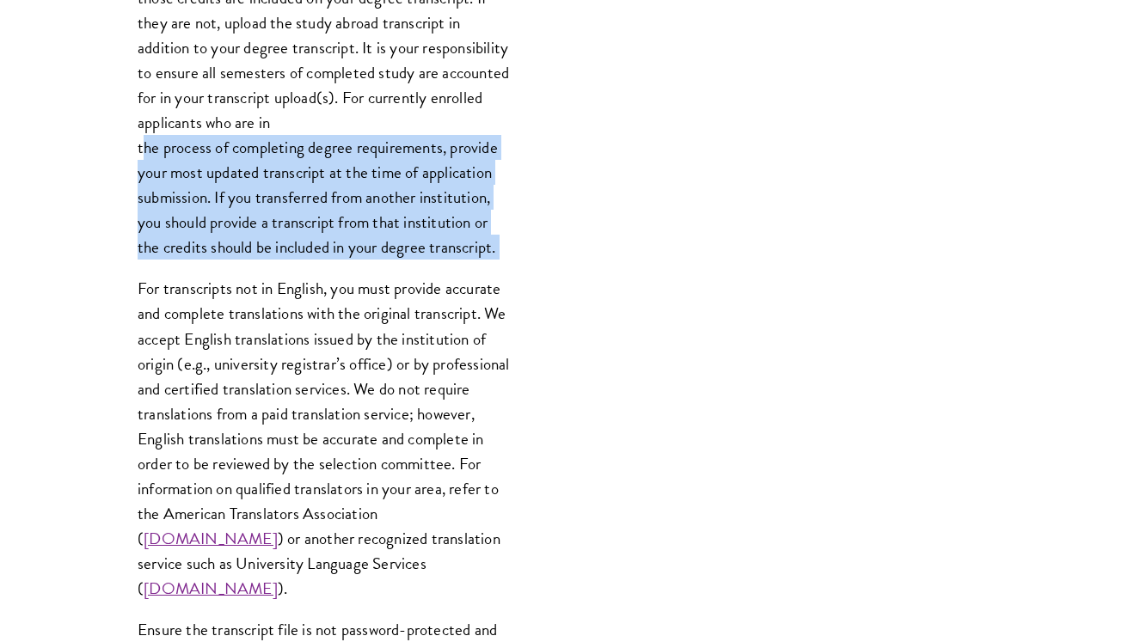
scroll to position [2414, 0]
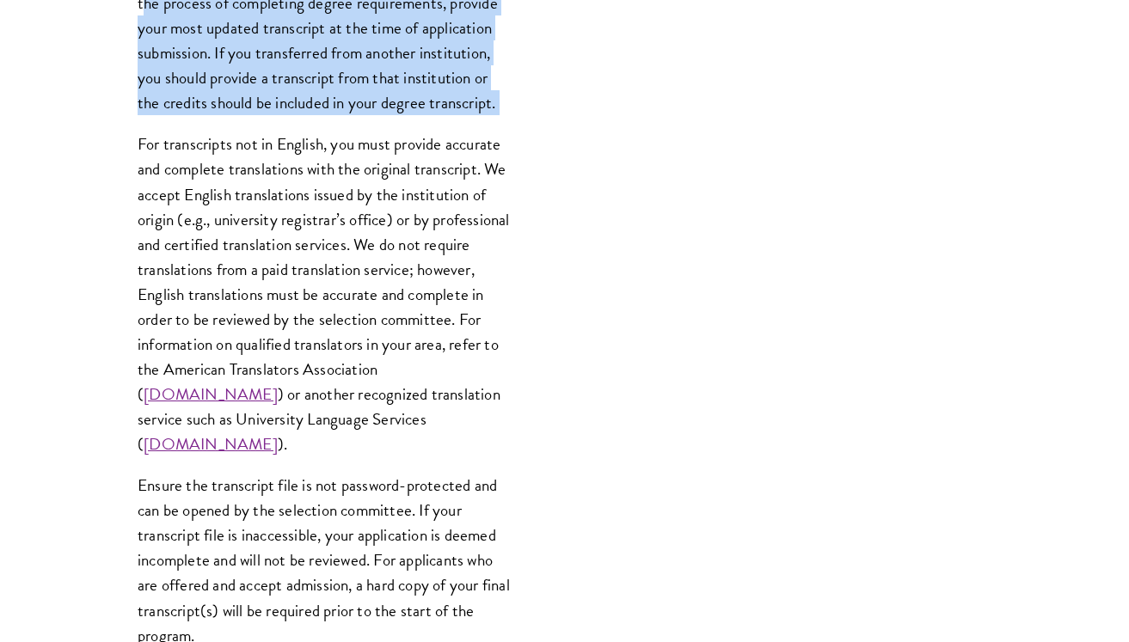
click at [459, 311] on p "For transcripts not in English, you must provide accurate and complete translat…" at bounding box center [326, 294] width 376 height 325
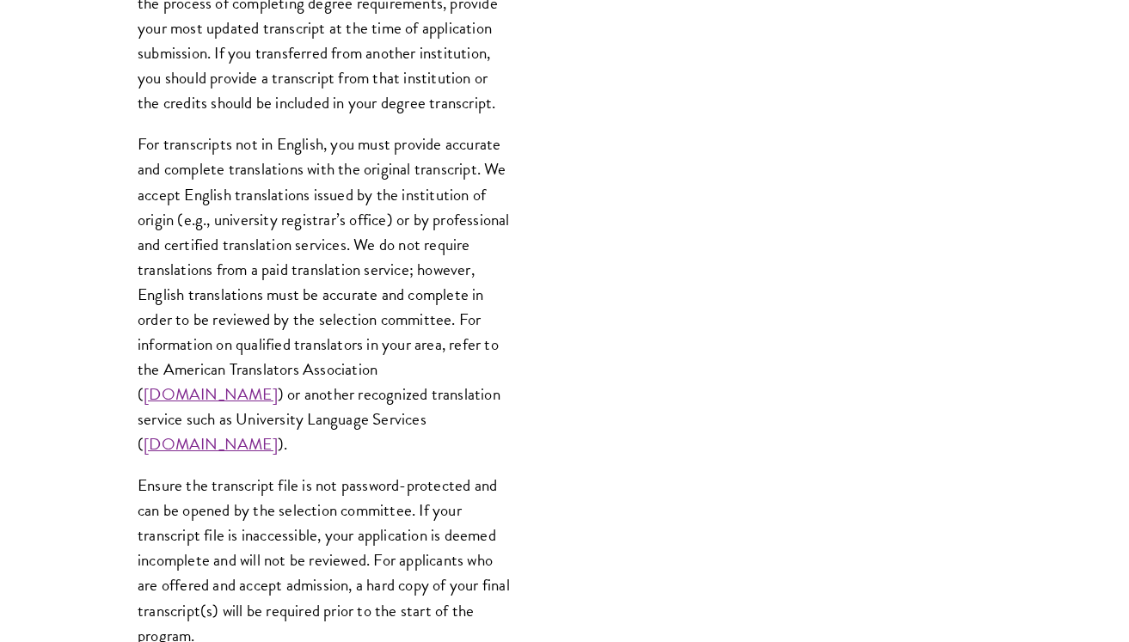
click at [459, 311] on p "For transcripts not in English, you must provide accurate and complete translat…" at bounding box center [326, 294] width 376 height 325
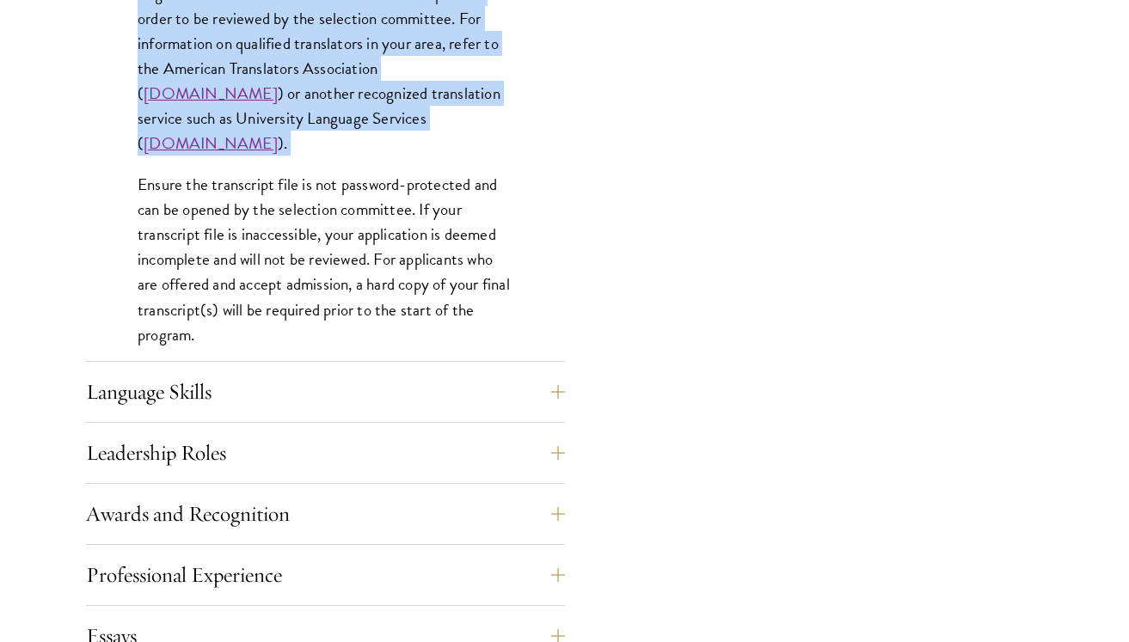
scroll to position [2738, 0]
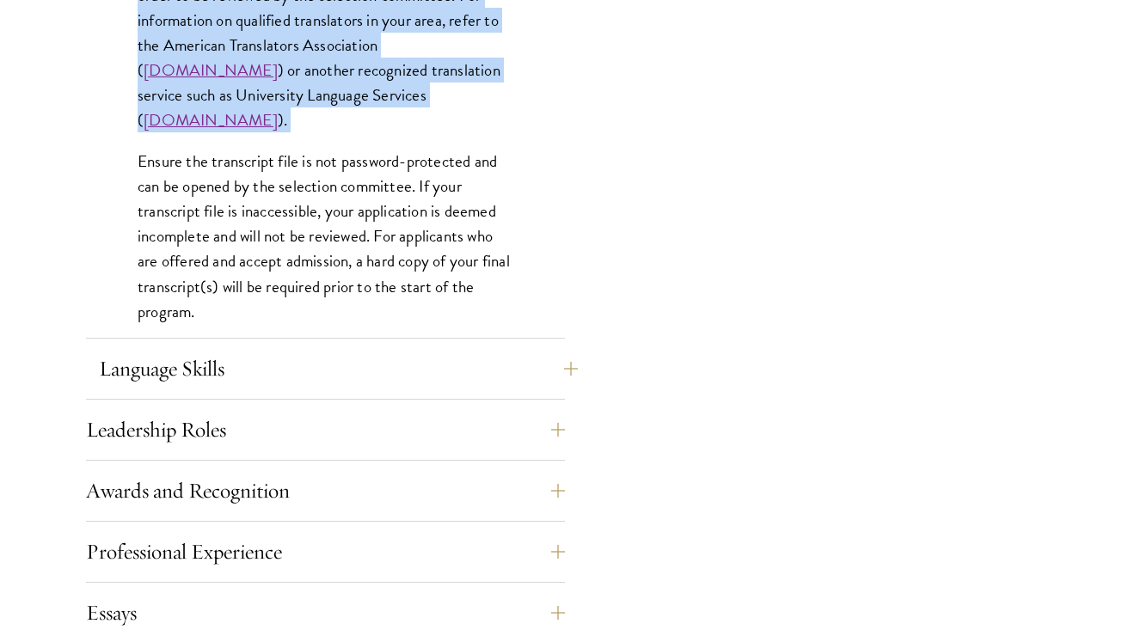
click at [538, 368] on button "Language Skills" at bounding box center [338, 368] width 479 height 41
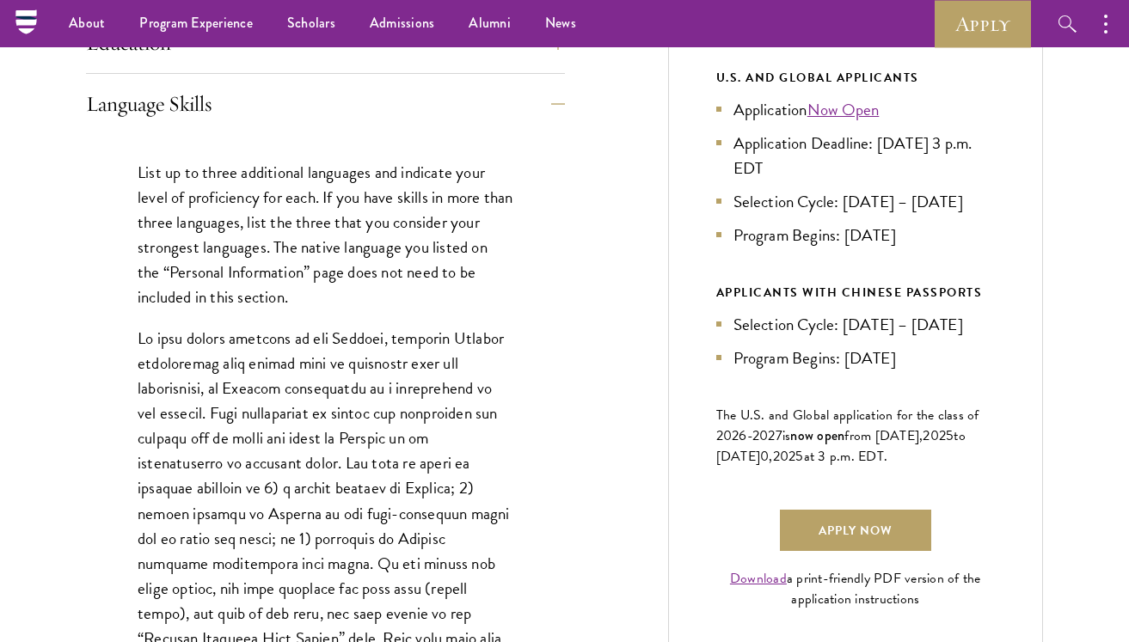
scroll to position [817, 0]
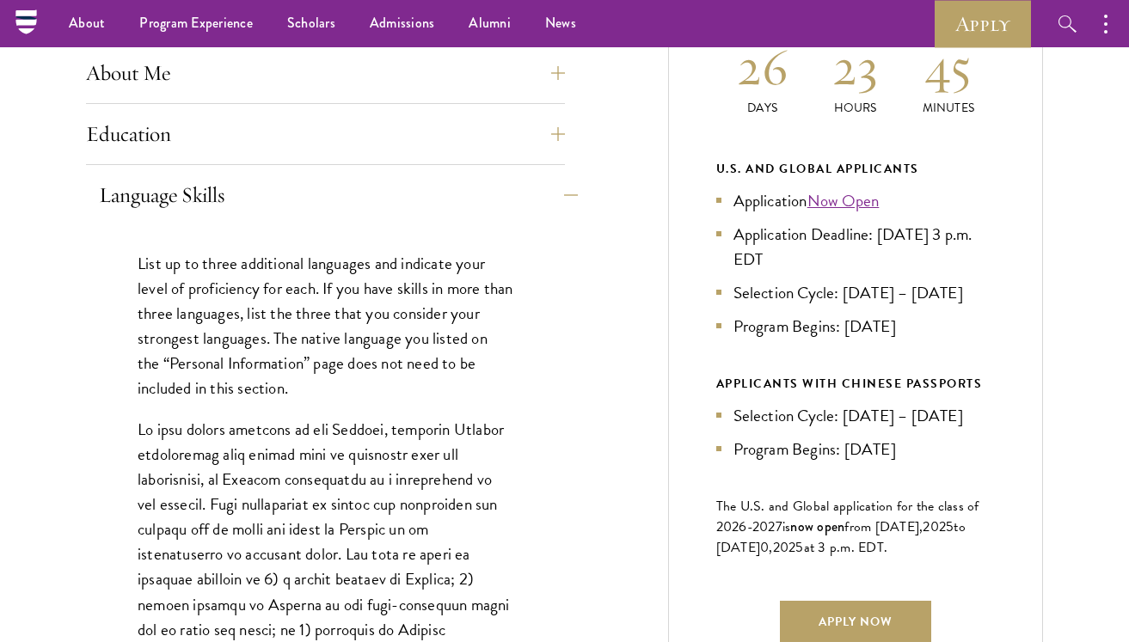
click at [565, 175] on button "Language Skills" at bounding box center [338, 195] width 479 height 41
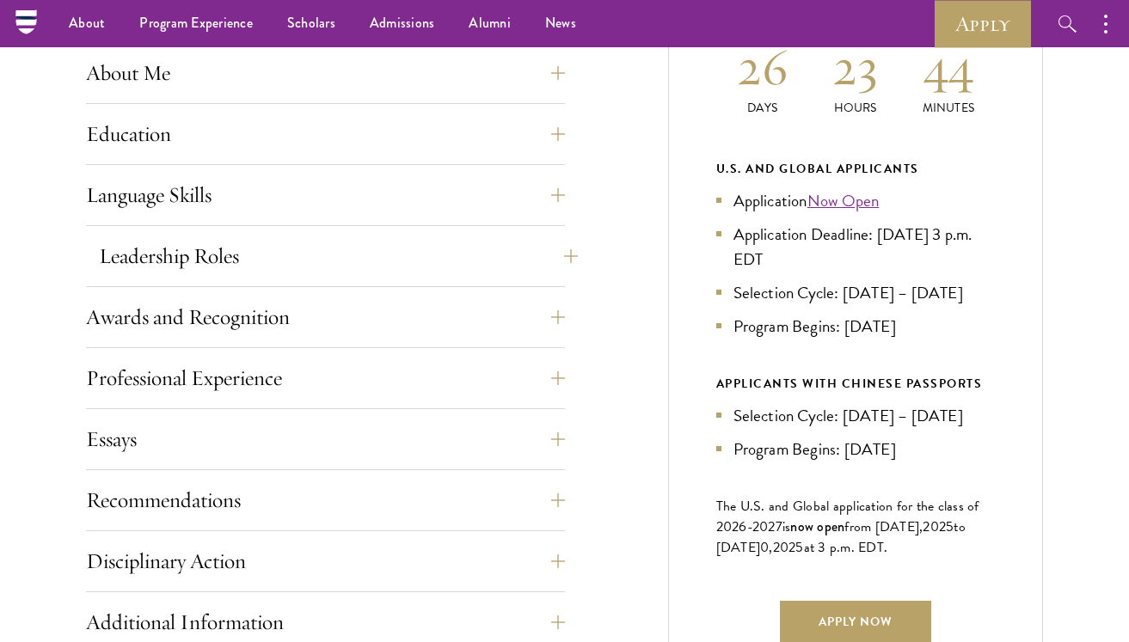
click at [531, 236] on button "Leadership Roles" at bounding box center [338, 256] width 479 height 41
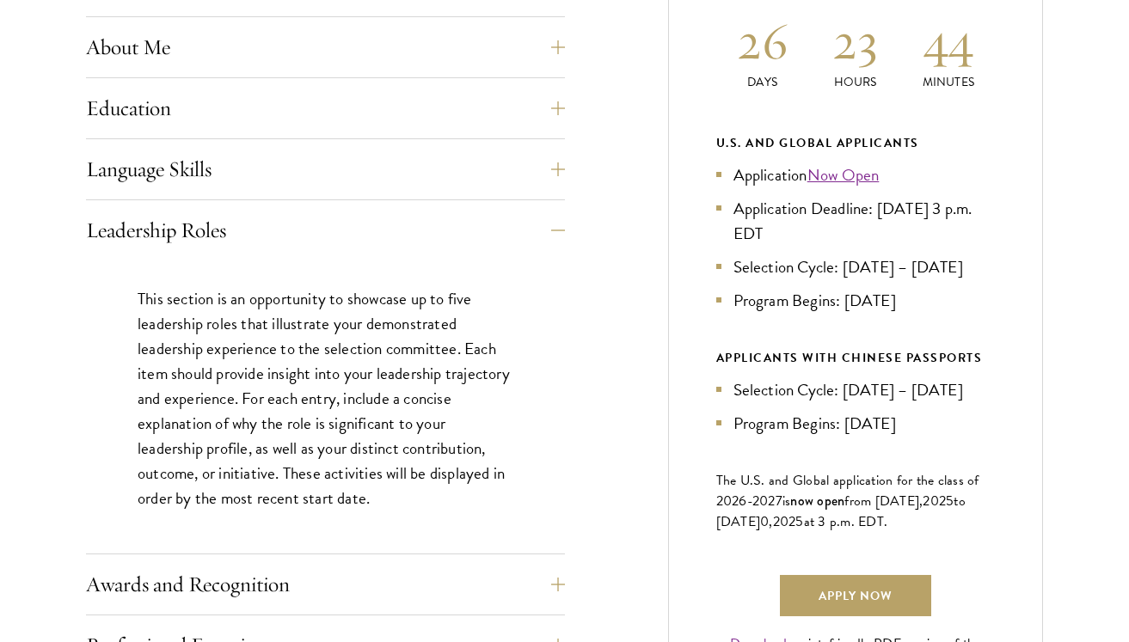
scroll to position [846, 0]
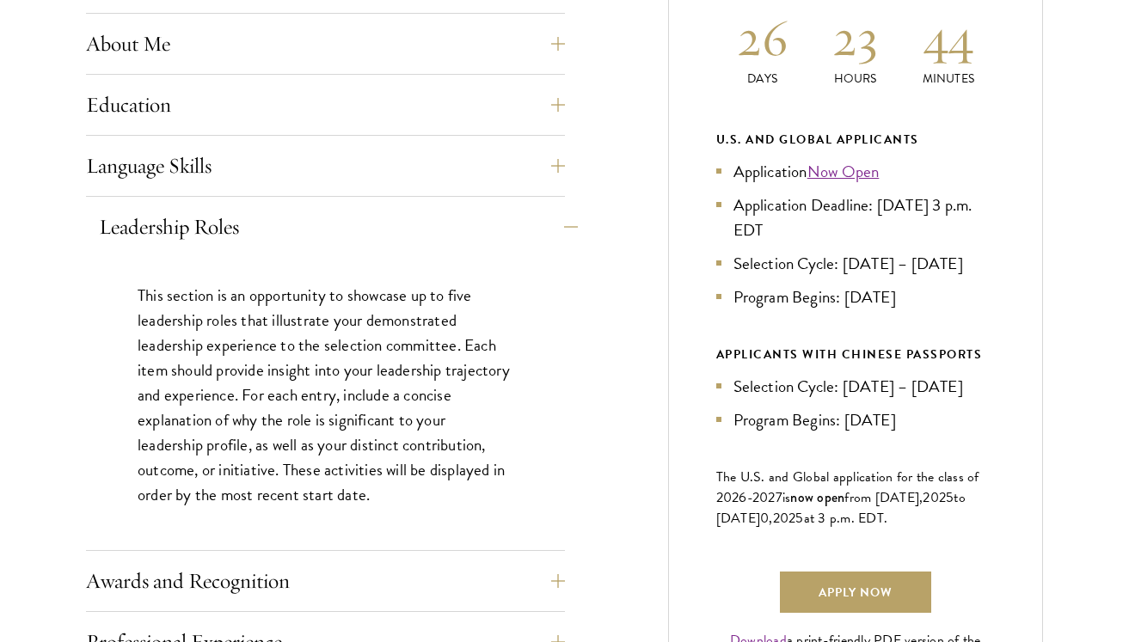
click at [554, 223] on button "Leadership Roles" at bounding box center [338, 226] width 479 height 41
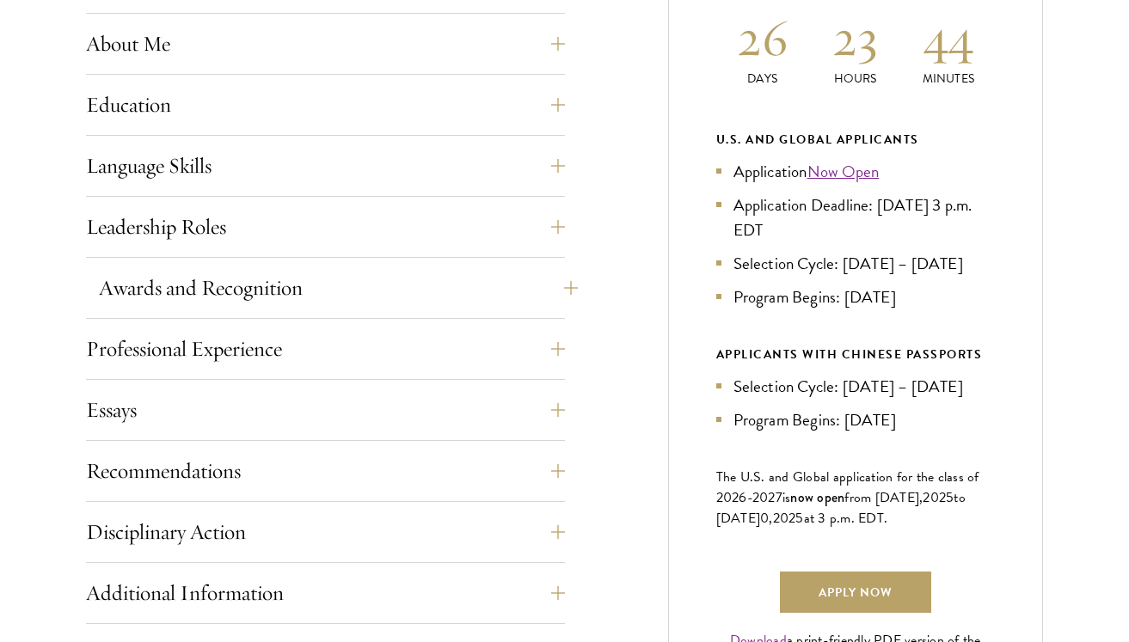
click at [537, 290] on button "Awards and Recognition" at bounding box center [338, 287] width 479 height 41
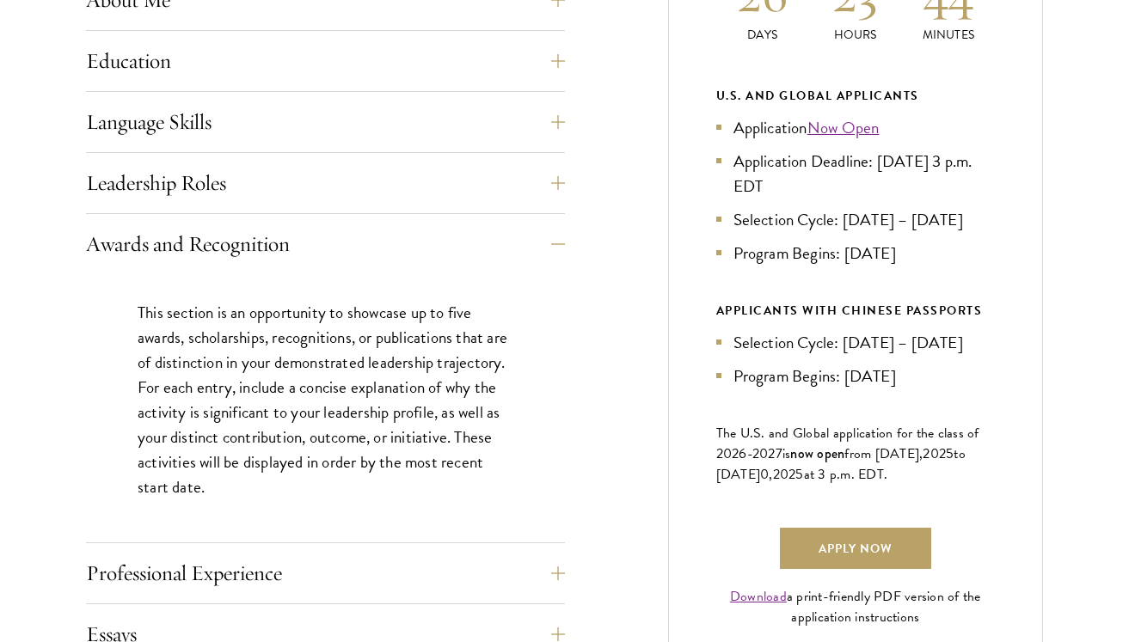
scroll to position [891, 0]
click at [547, 243] on button "Awards and Recognition" at bounding box center [338, 243] width 479 height 41
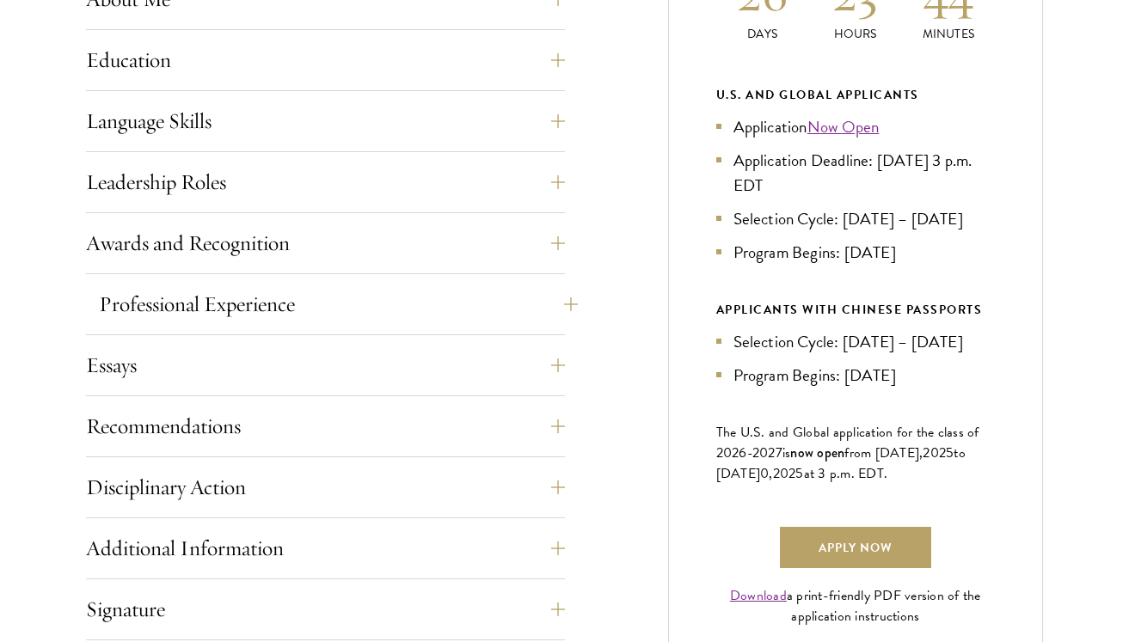
click at [541, 302] on button "Professional Experience" at bounding box center [338, 304] width 479 height 41
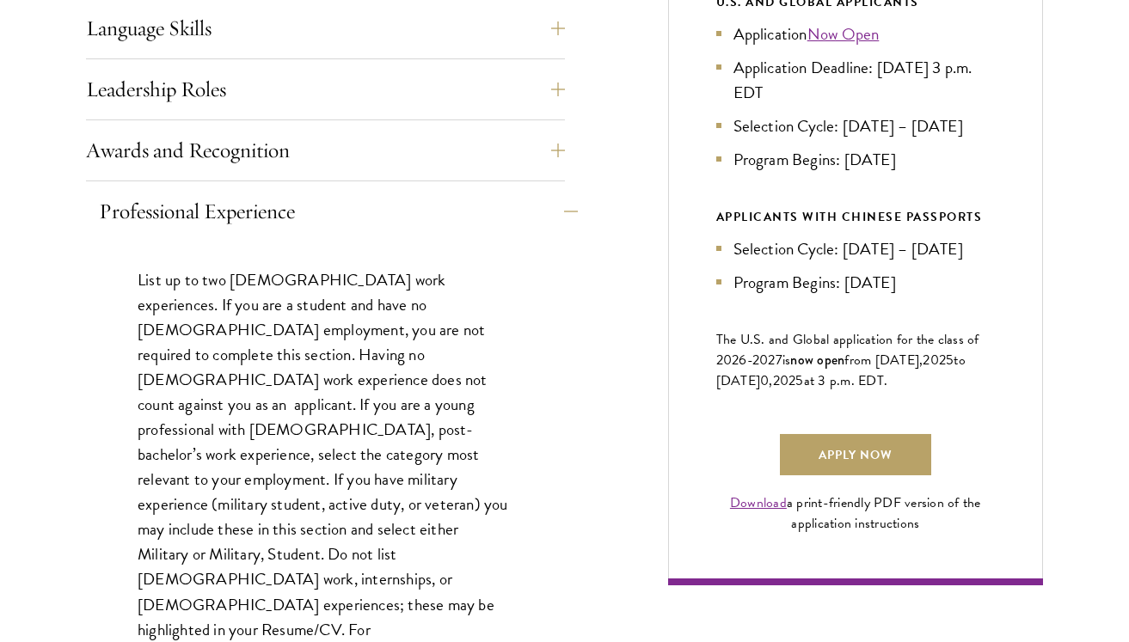
scroll to position [985, 0]
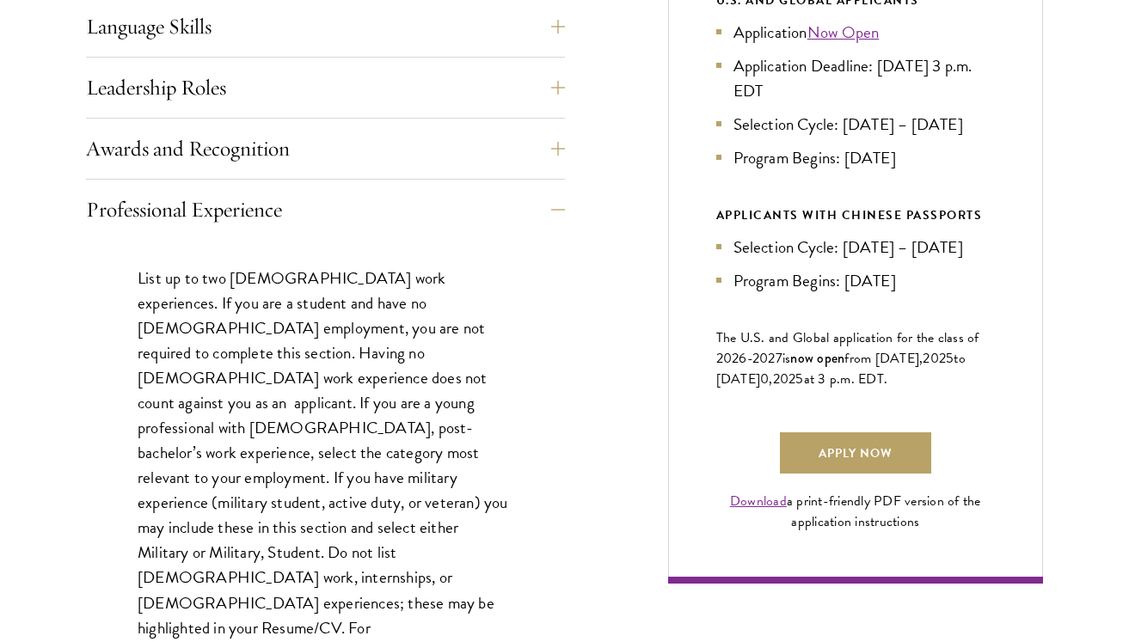
click at [503, 291] on p "List up to two [DEMOGRAPHIC_DATA] work experiences. If you are a student and ha…" at bounding box center [326, 553] width 376 height 574
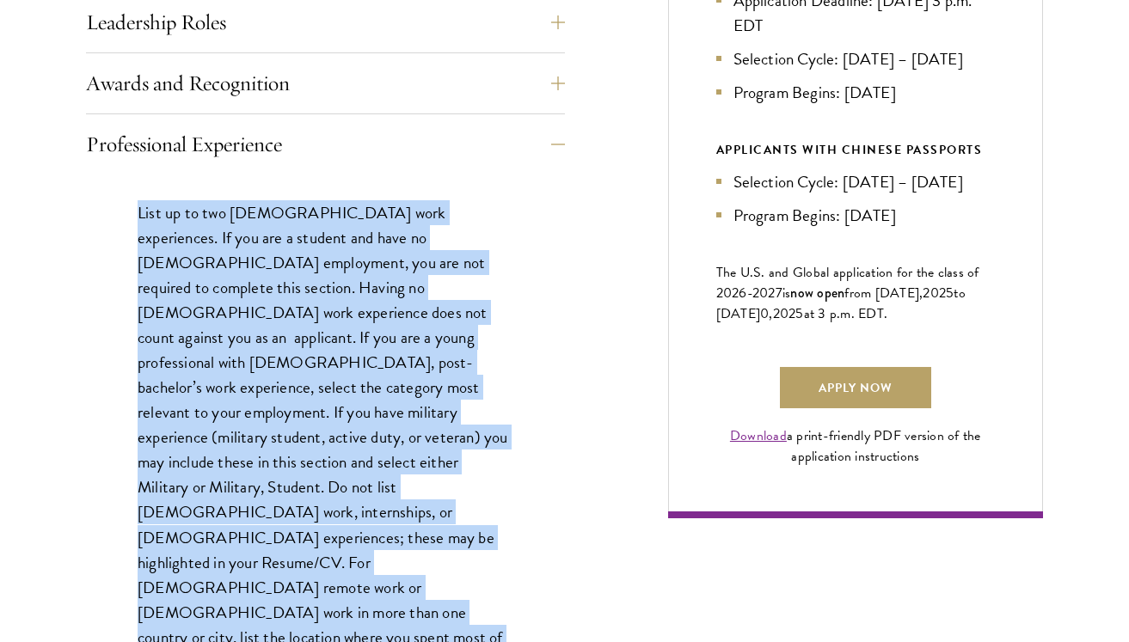
scroll to position [1070, 0]
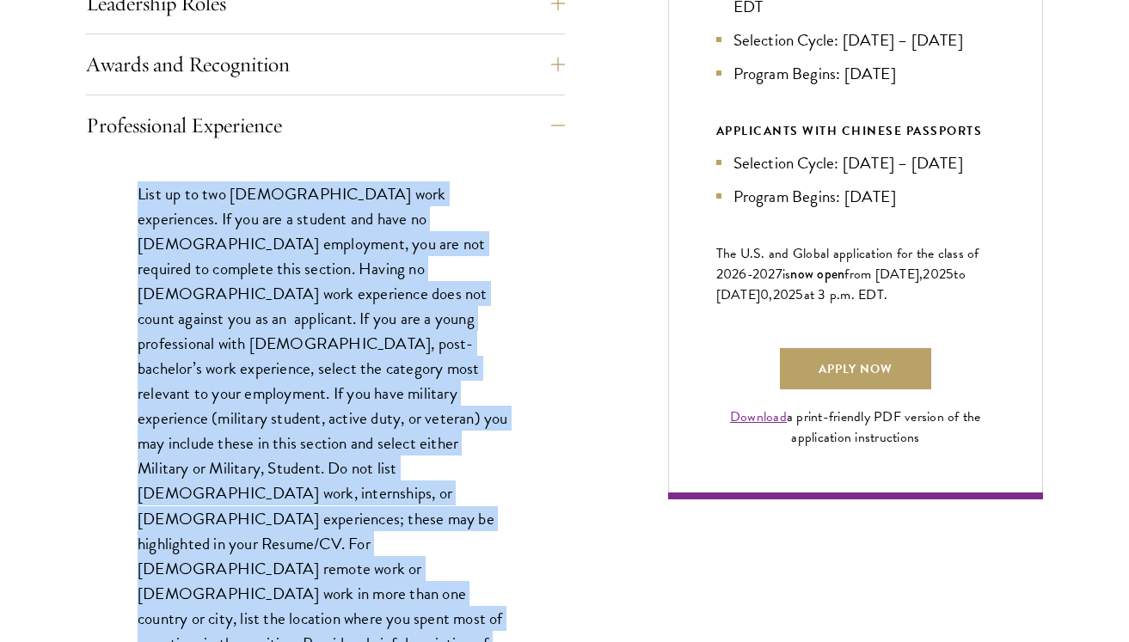
click at [503, 291] on p "List up to two [DEMOGRAPHIC_DATA] work experiences. If you are a student and ha…" at bounding box center [326, 468] width 376 height 574
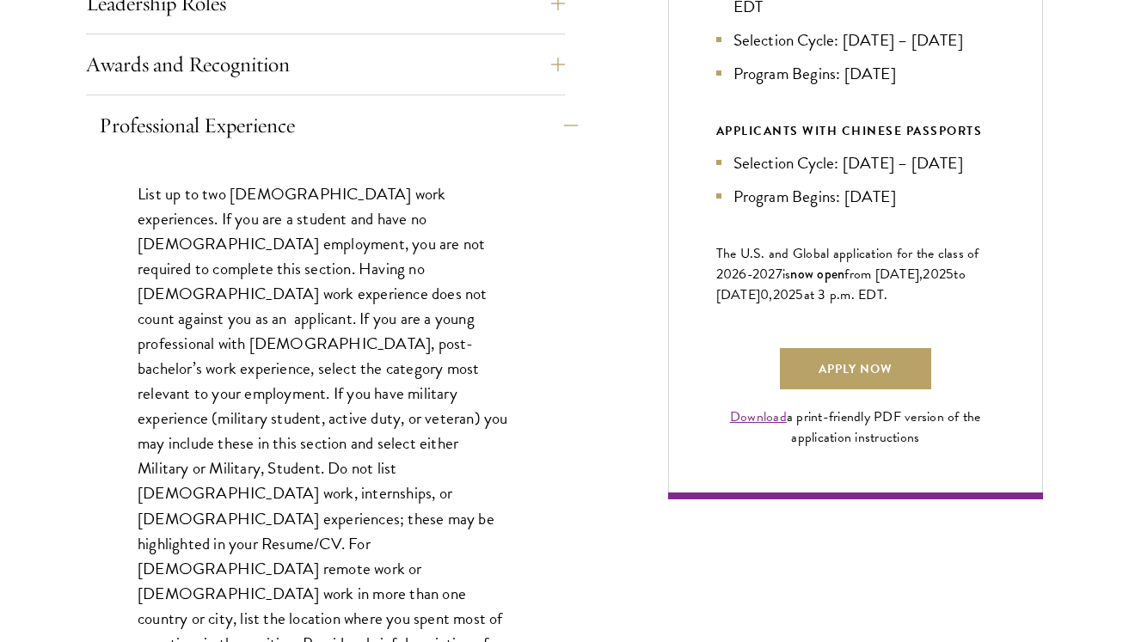
click at [535, 130] on button "Professional Experience" at bounding box center [338, 125] width 479 height 41
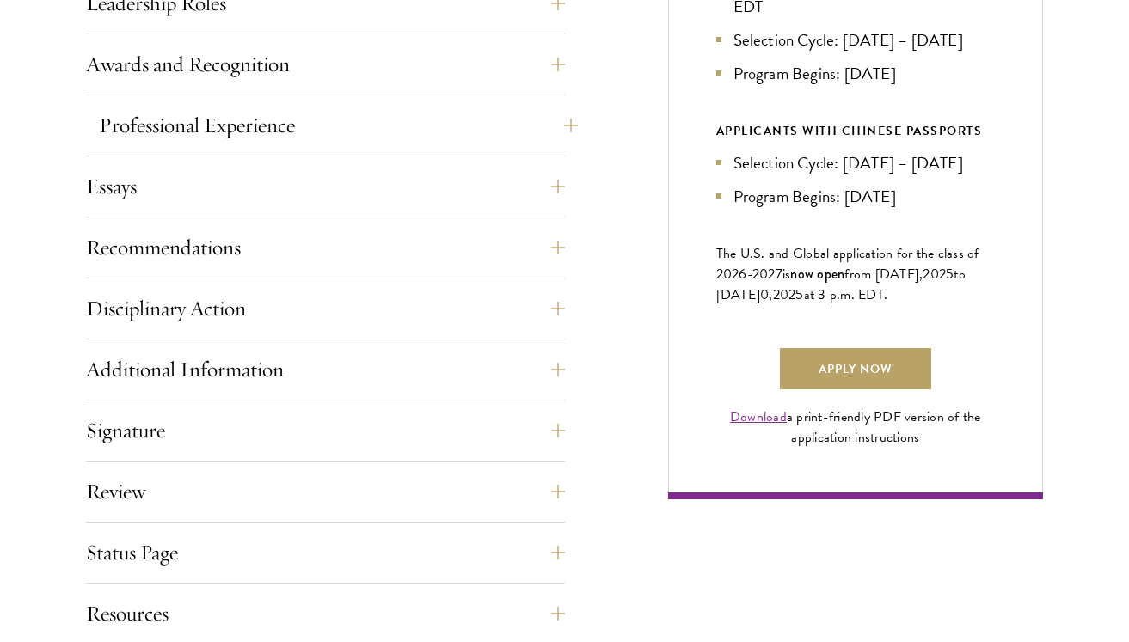
click at [535, 130] on button "Professional Experience" at bounding box center [338, 125] width 479 height 41
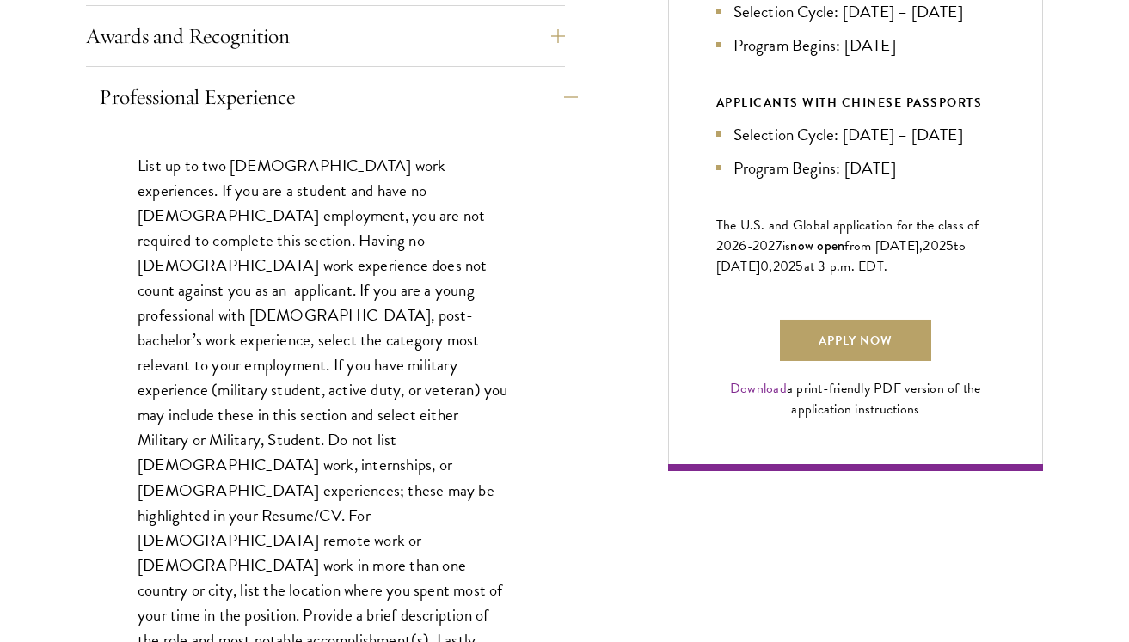
scroll to position [1105, 0]
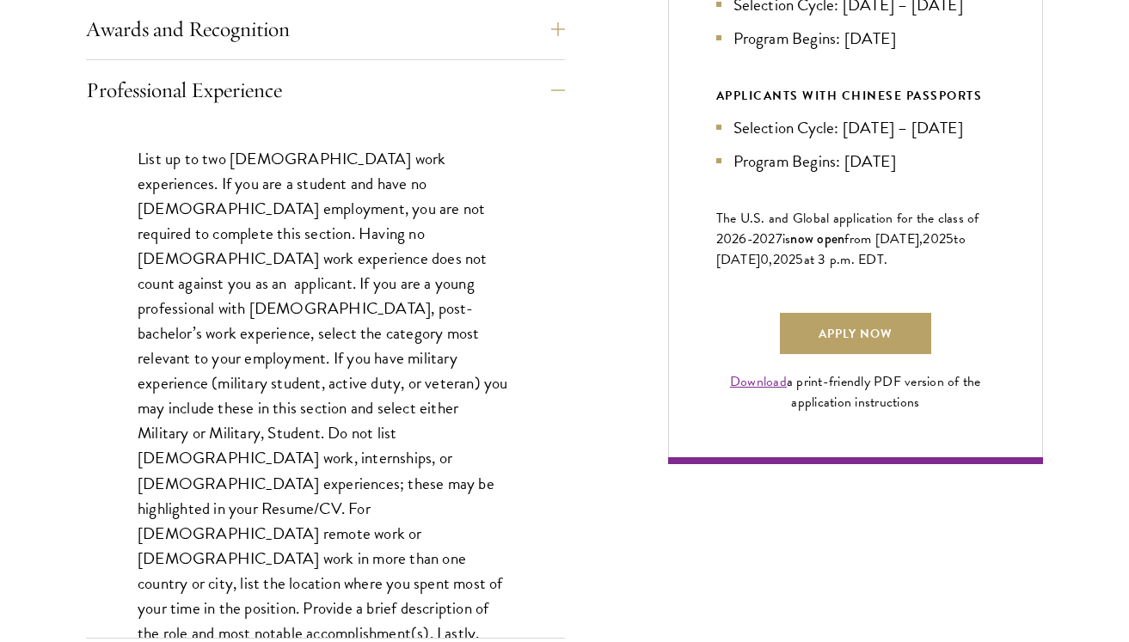
click at [504, 183] on p "List up to two [DEMOGRAPHIC_DATA] work experiences. If you are a student and ha…" at bounding box center [326, 433] width 376 height 574
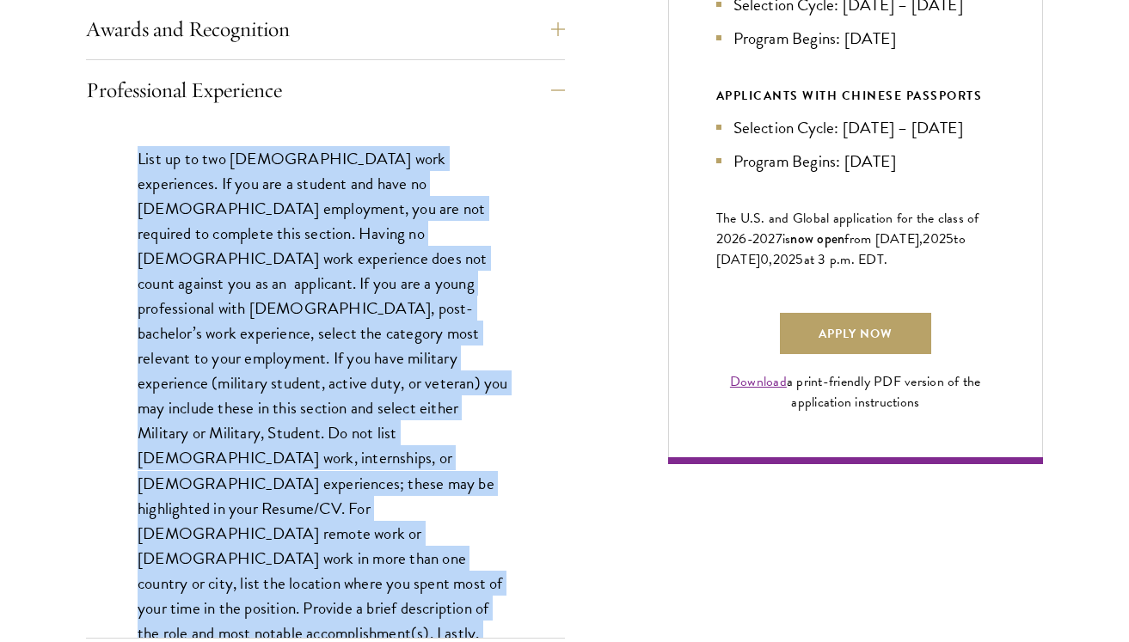
click at [578, 245] on div "Application Home Page The online application form must be completed in English.…" at bounding box center [564, 359] width 957 height 1536
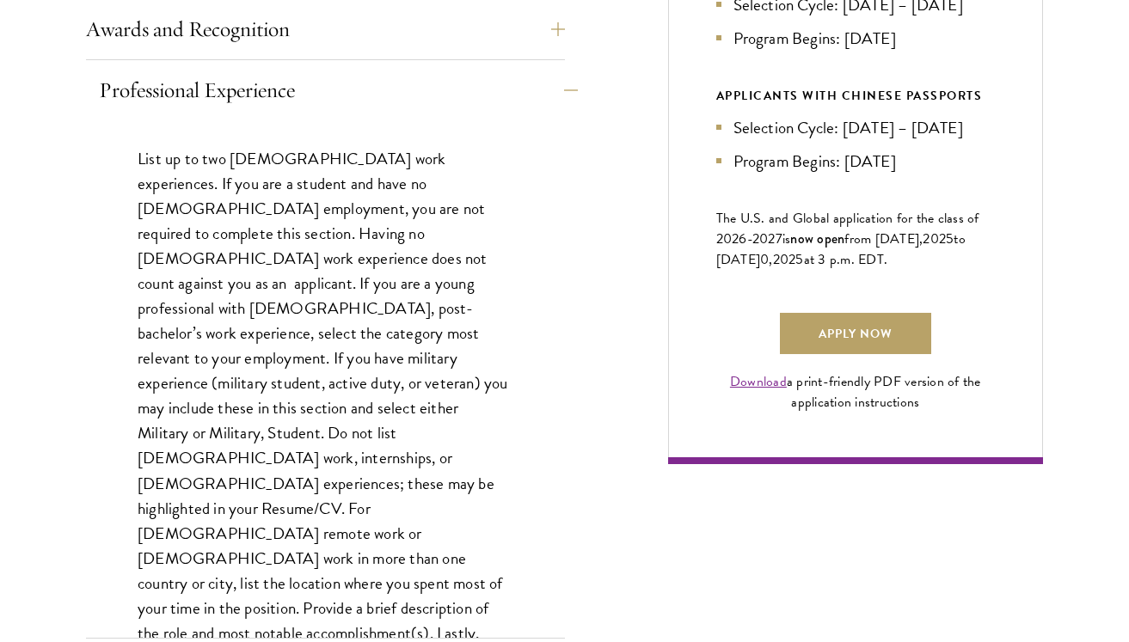
click at [556, 98] on button "Professional Experience" at bounding box center [338, 90] width 479 height 41
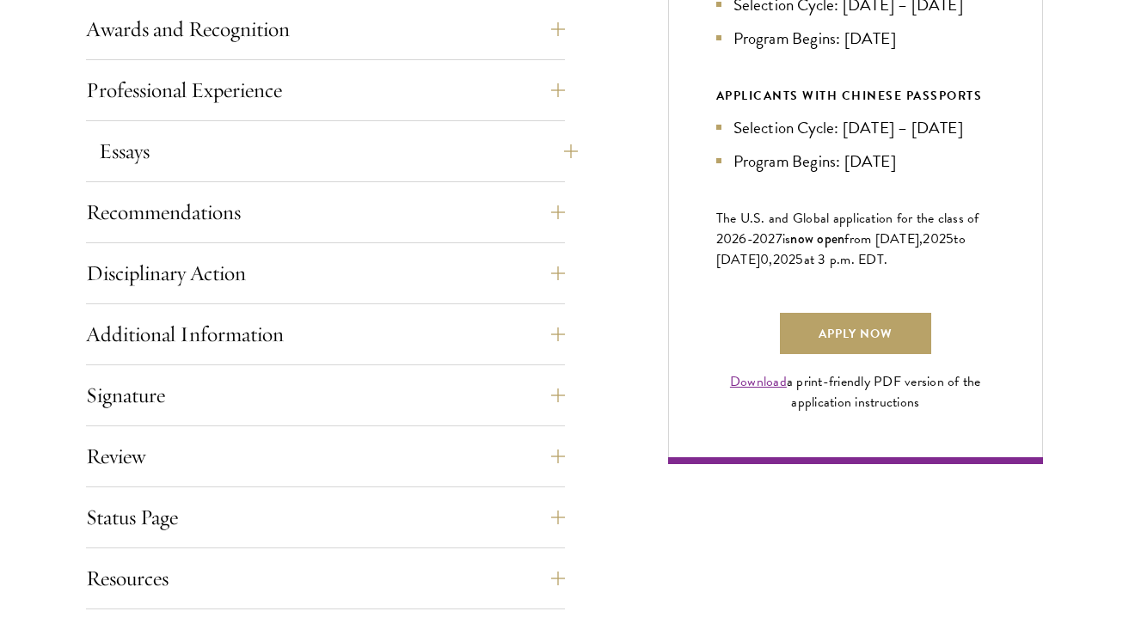
click at [555, 156] on button "Essays" at bounding box center [338, 151] width 479 height 41
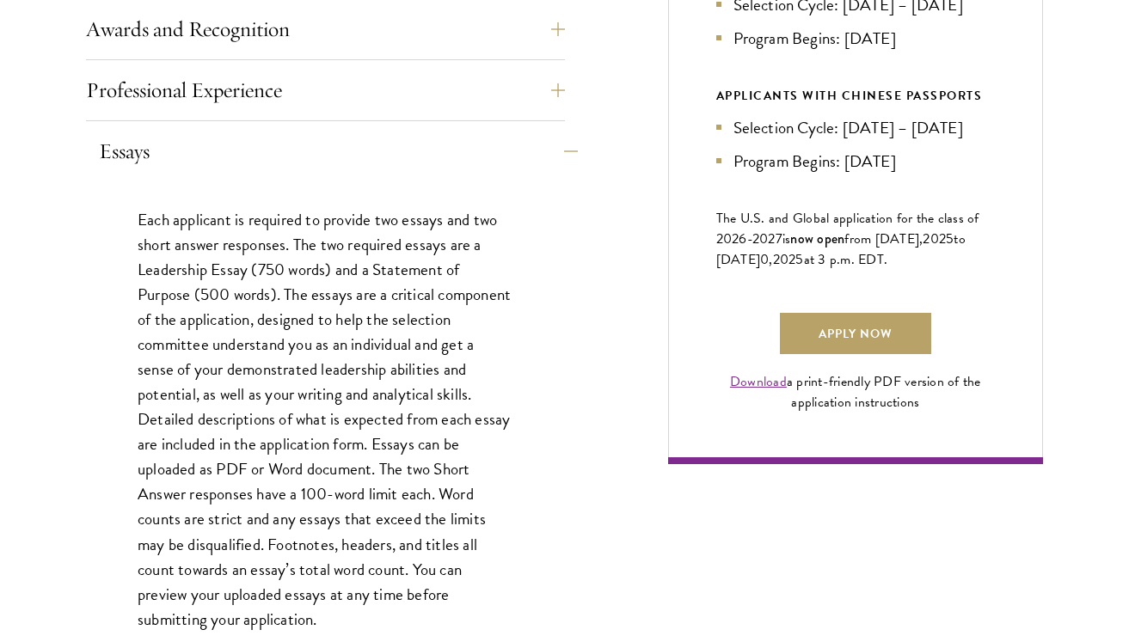
click at [567, 148] on button "Essays" at bounding box center [338, 151] width 479 height 41
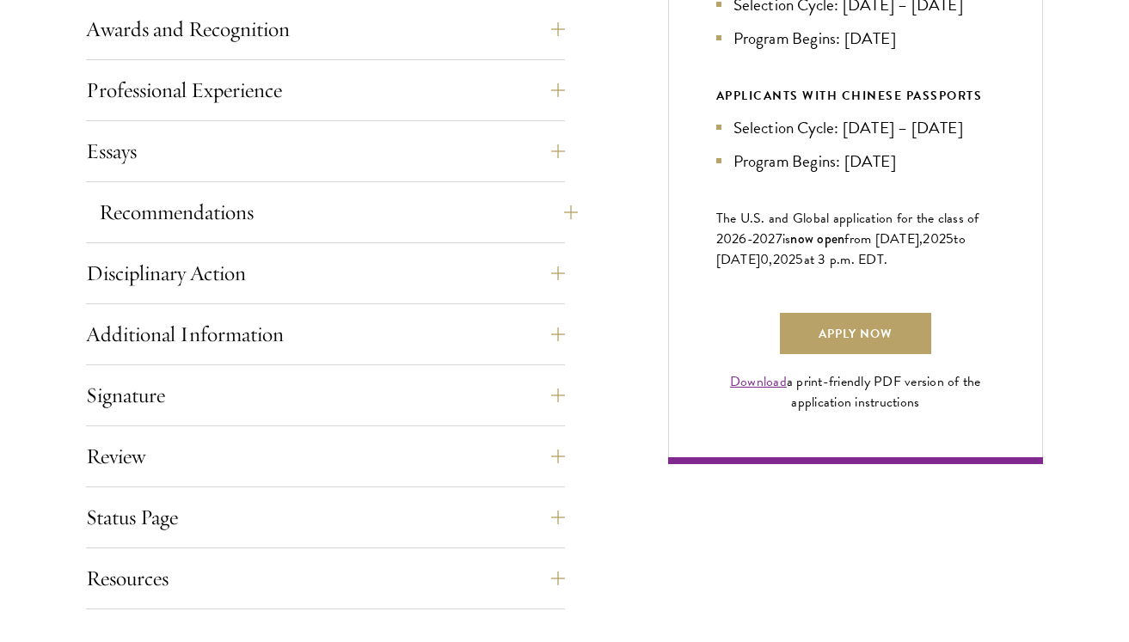
click at [544, 192] on button "Recommendations" at bounding box center [338, 212] width 479 height 41
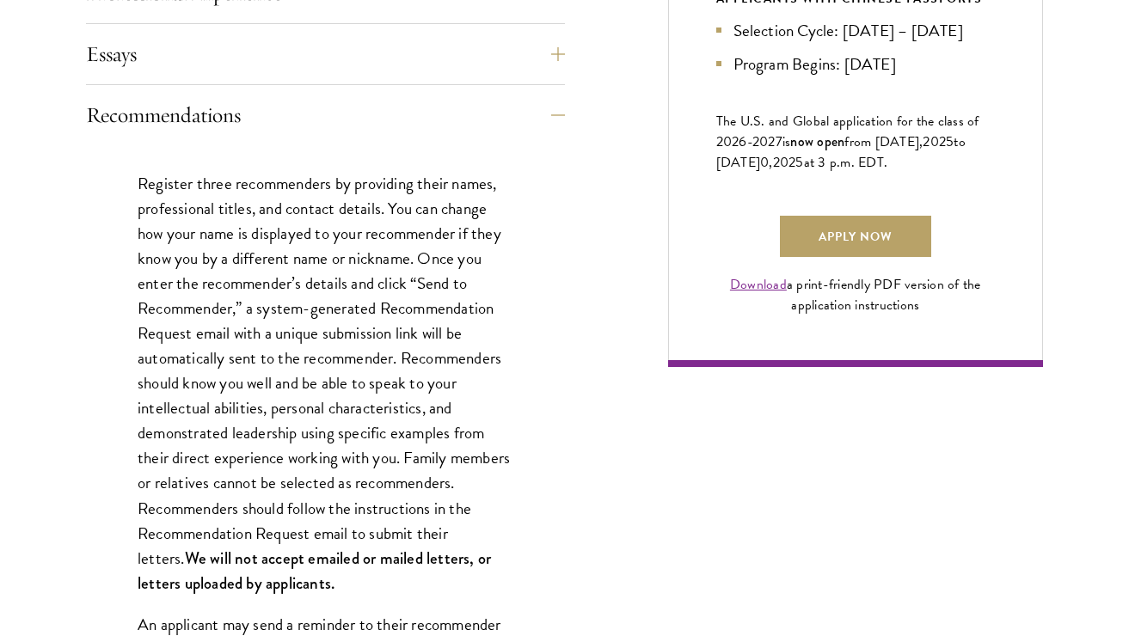
scroll to position [1212, 0]
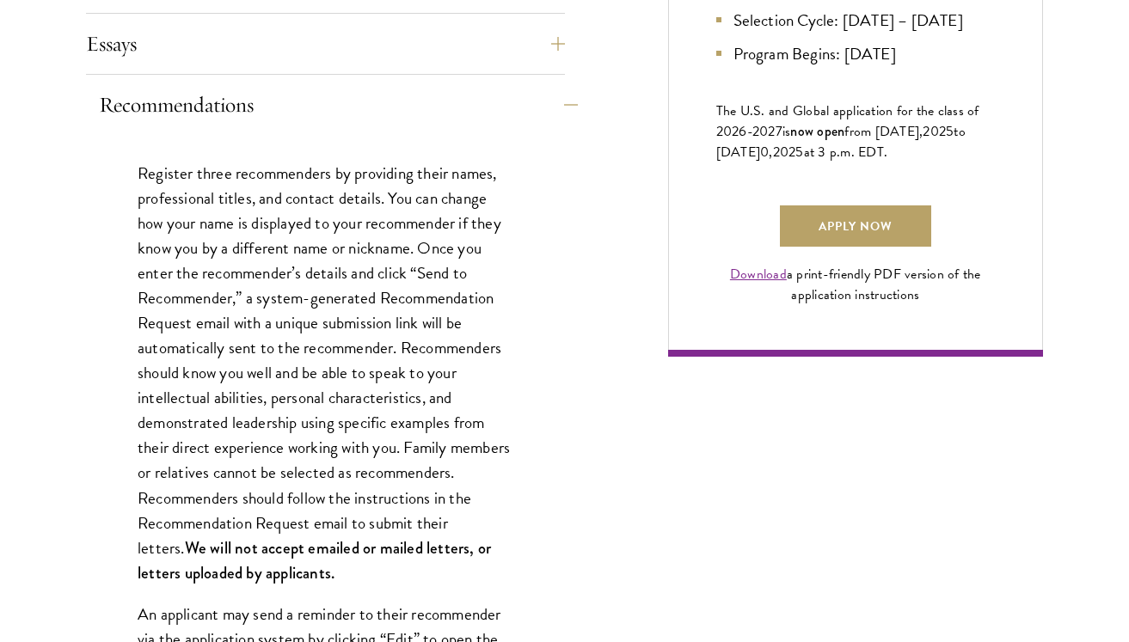
click at [557, 117] on button "Recommendations" at bounding box center [338, 104] width 479 height 41
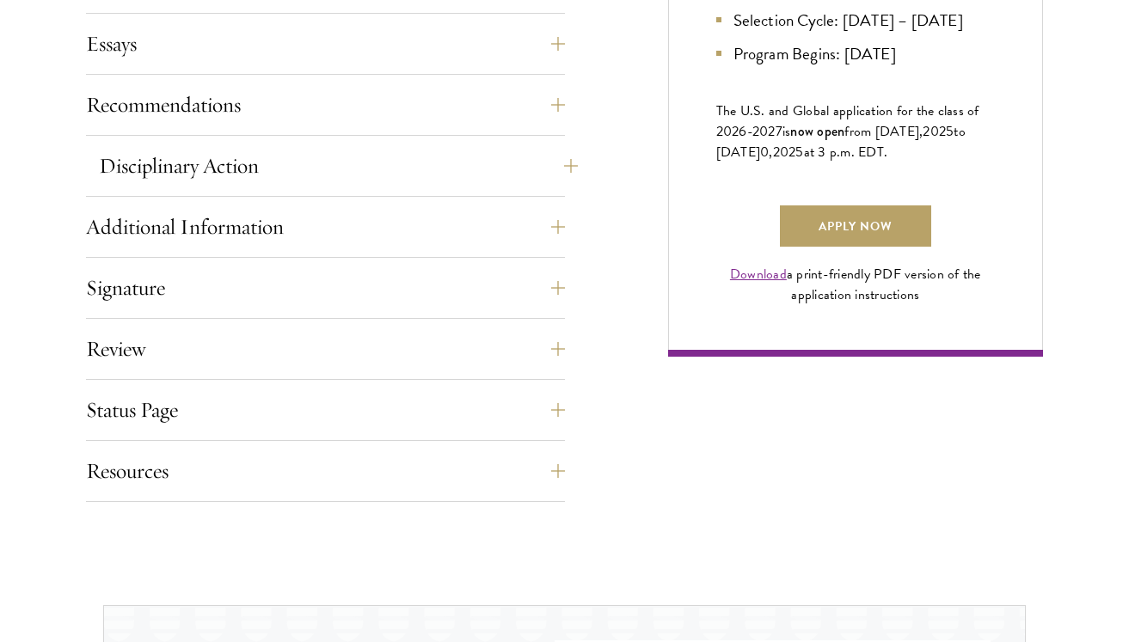
click at [553, 164] on button "Disciplinary Action" at bounding box center [338, 165] width 479 height 41
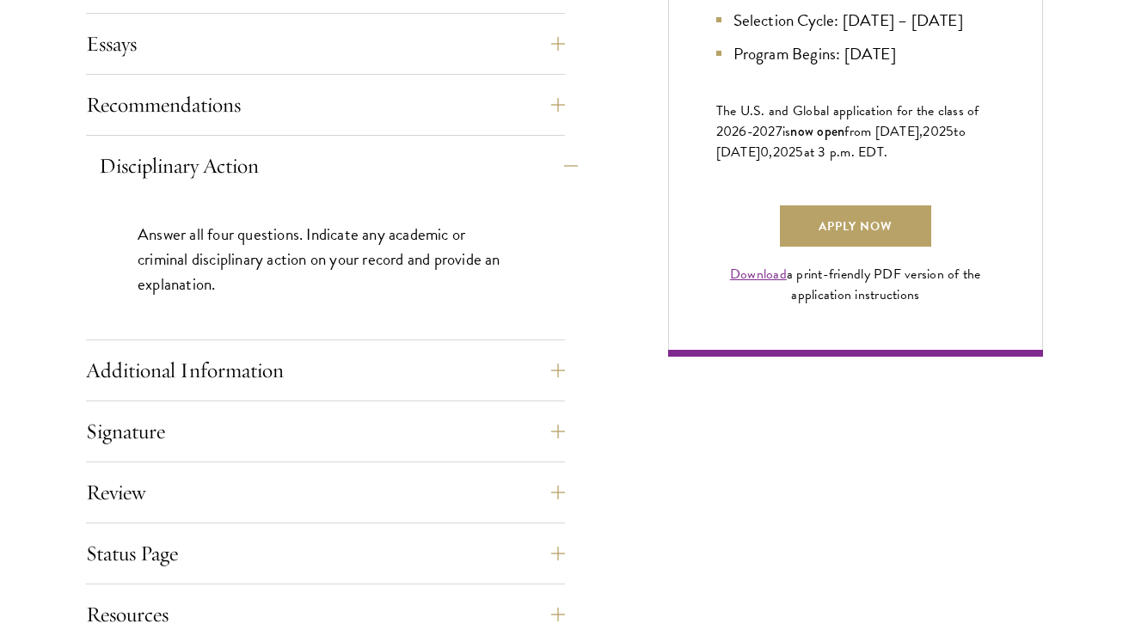
click at [553, 164] on button "Disciplinary Action" at bounding box center [338, 165] width 479 height 41
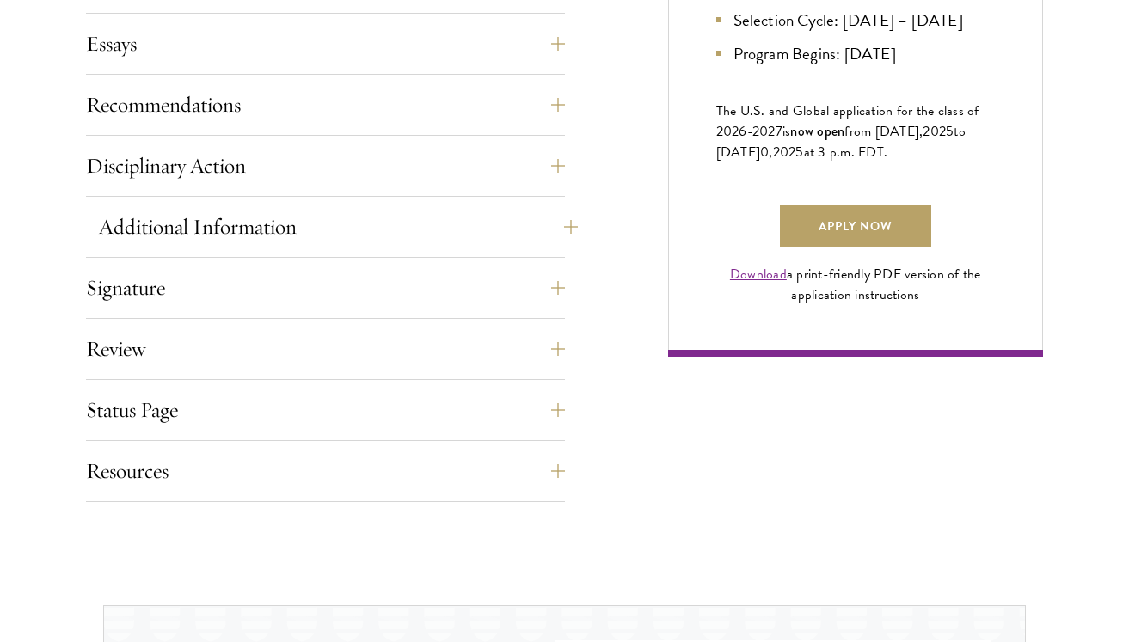
click at [543, 213] on button "Additional Information" at bounding box center [338, 226] width 479 height 41
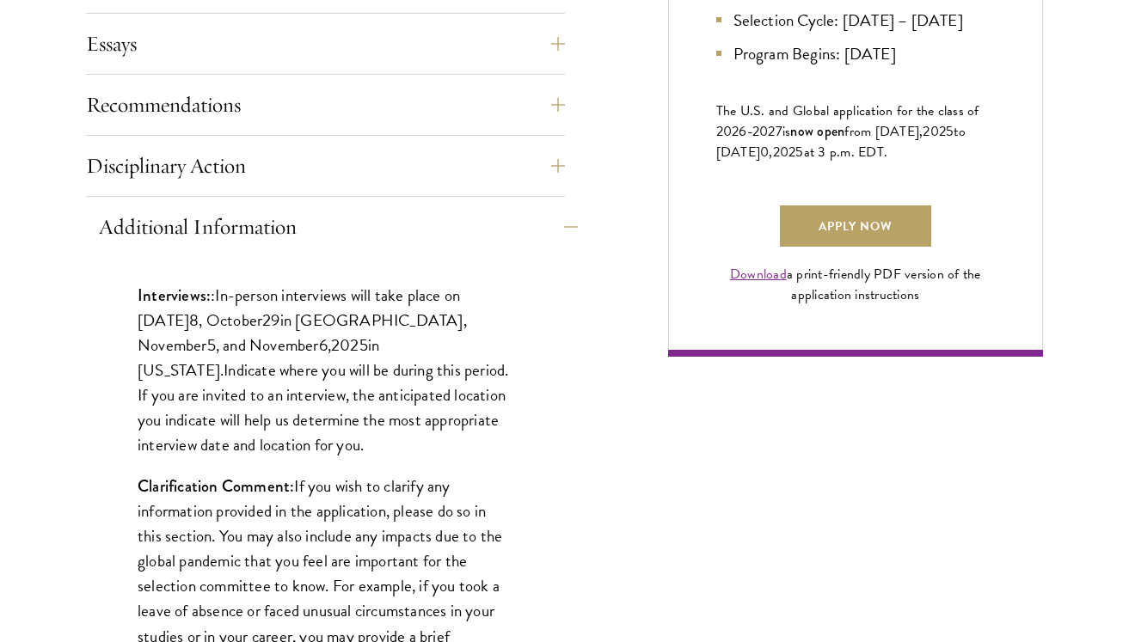
scroll to position [1280, 0]
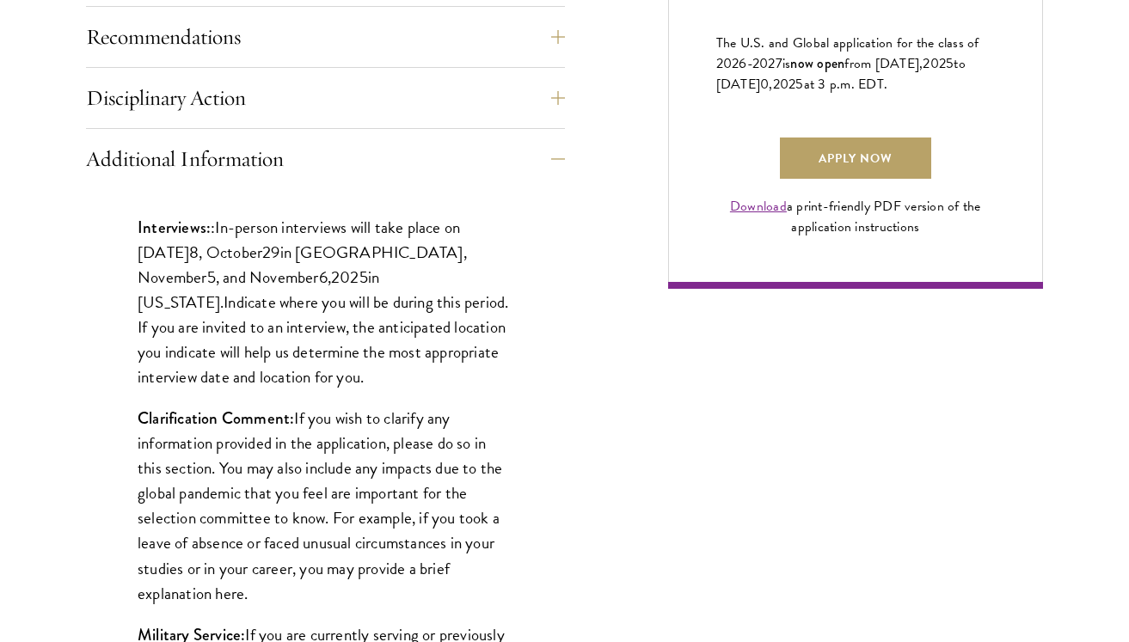
click at [458, 215] on span "In-person interviews will take place on [DATE]" at bounding box center [299, 240] width 322 height 50
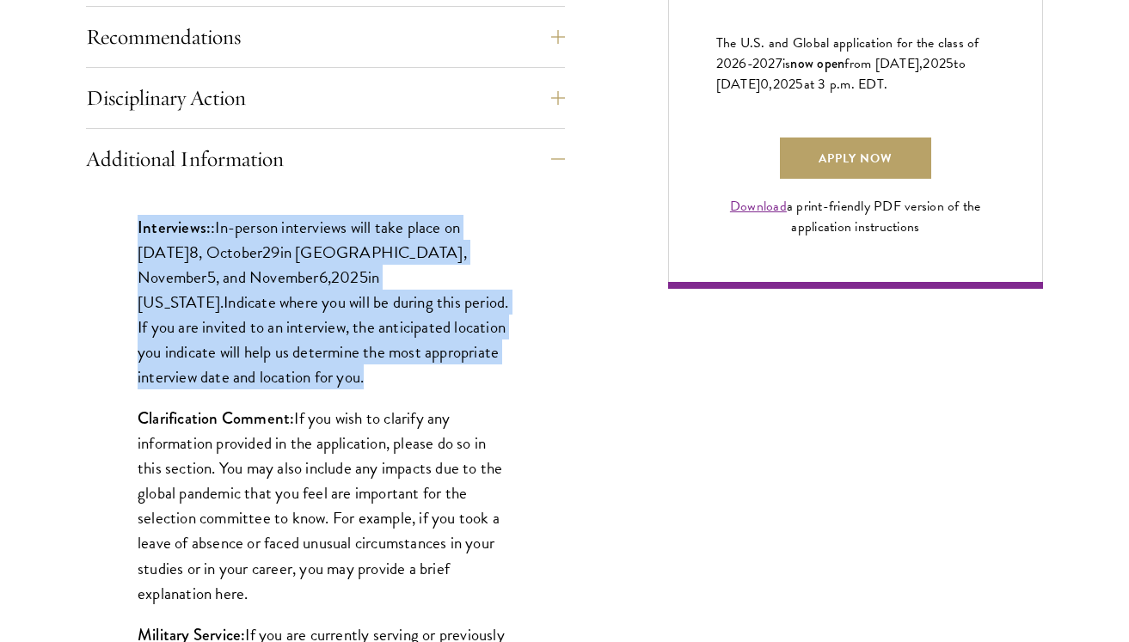
click at [530, 319] on div "Interviews: : In-person interviews will take place on [DATE] 8 , [DATE] in [GEO…" at bounding box center [325, 489] width 479 height 601
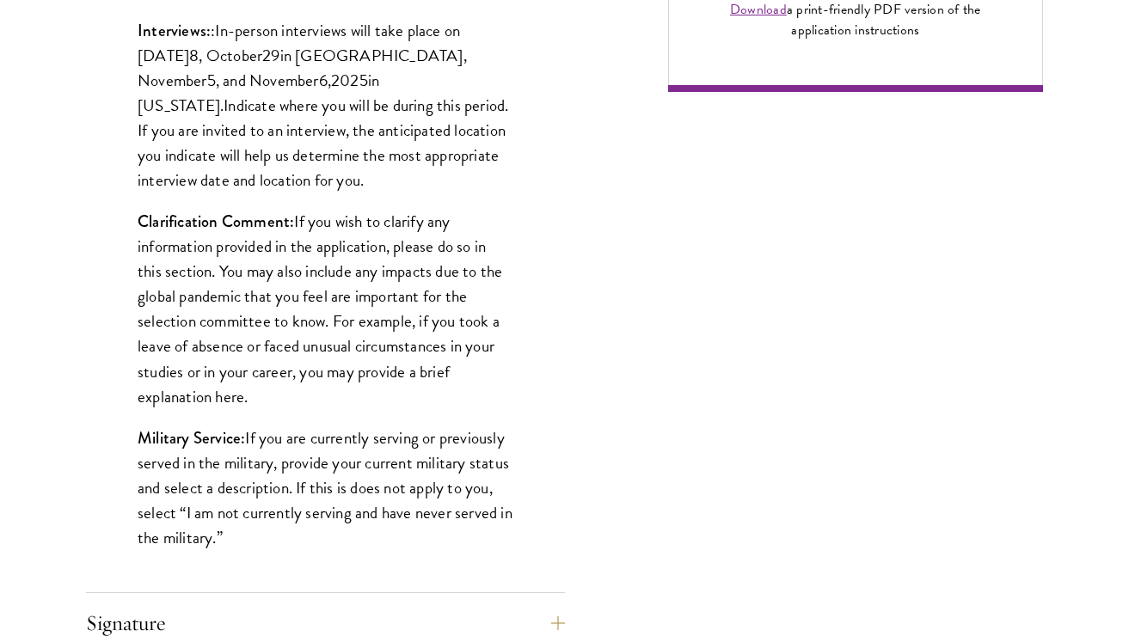
scroll to position [1478, 0]
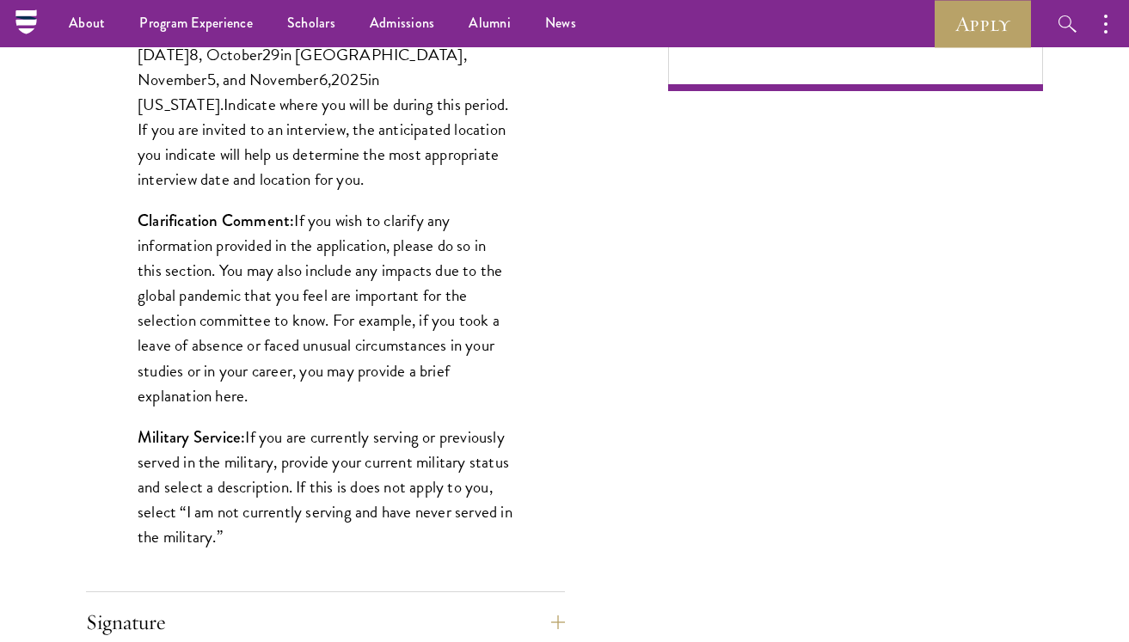
click at [506, 297] on p "Clarification Comment: If you wish to clarify any information provided in the a…" at bounding box center [326, 308] width 376 height 200
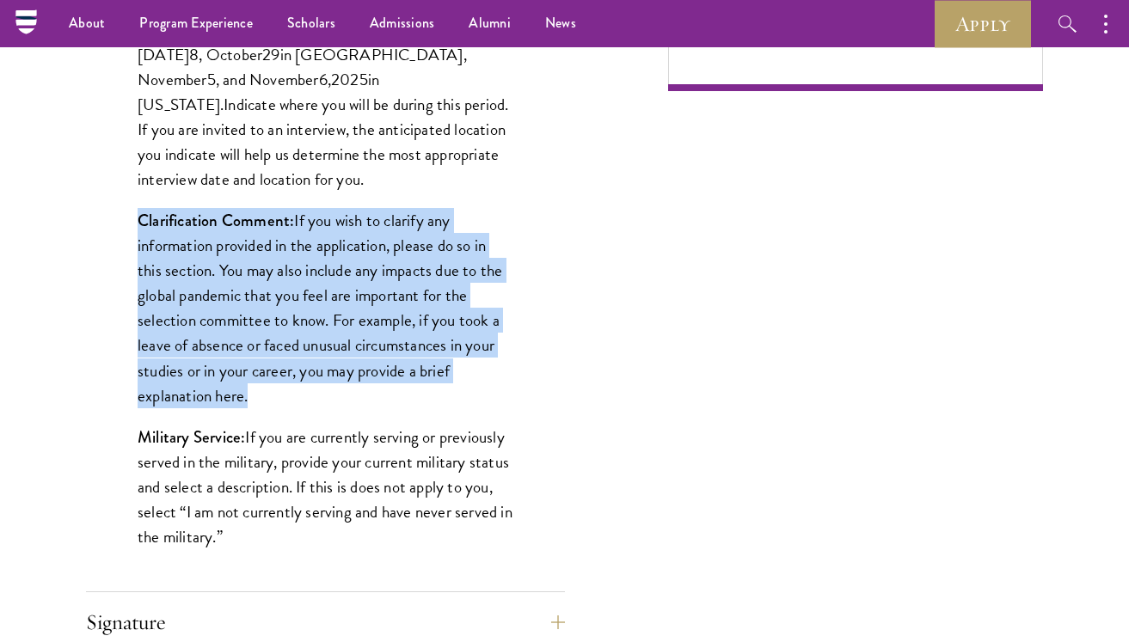
click at [573, 315] on div "Application Home Page The online application form must be completed in English.…" at bounding box center [564, 27] width 957 height 1619
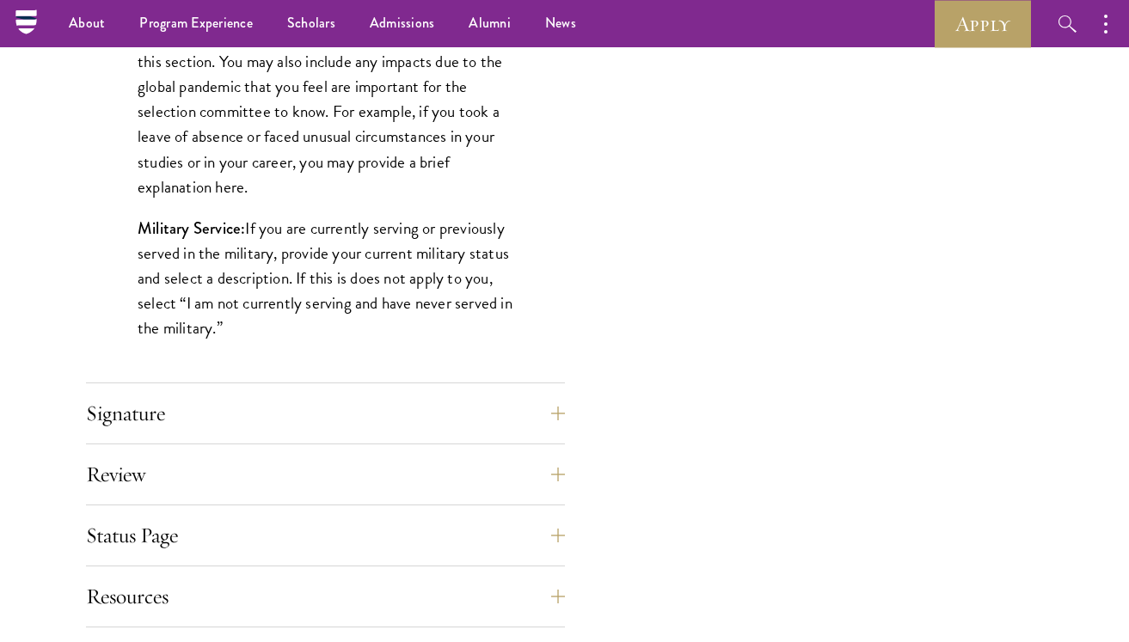
scroll to position [1684, 0]
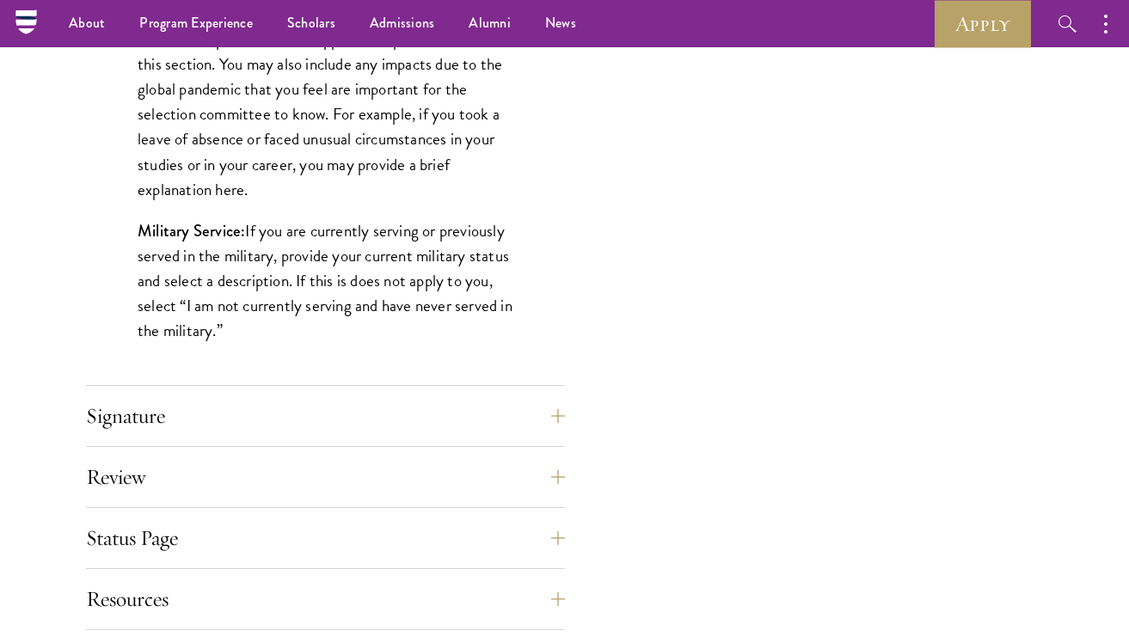
click at [475, 241] on p "Military Service: If you are currently serving or previously served in the mili…" at bounding box center [326, 280] width 376 height 125
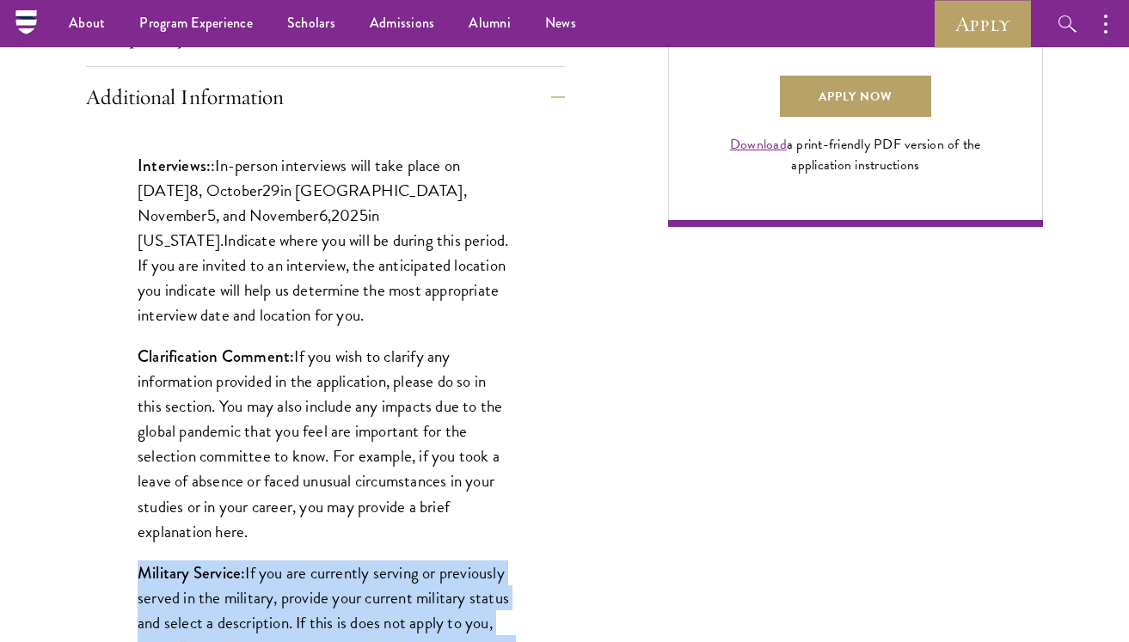
scroll to position [1190, 0]
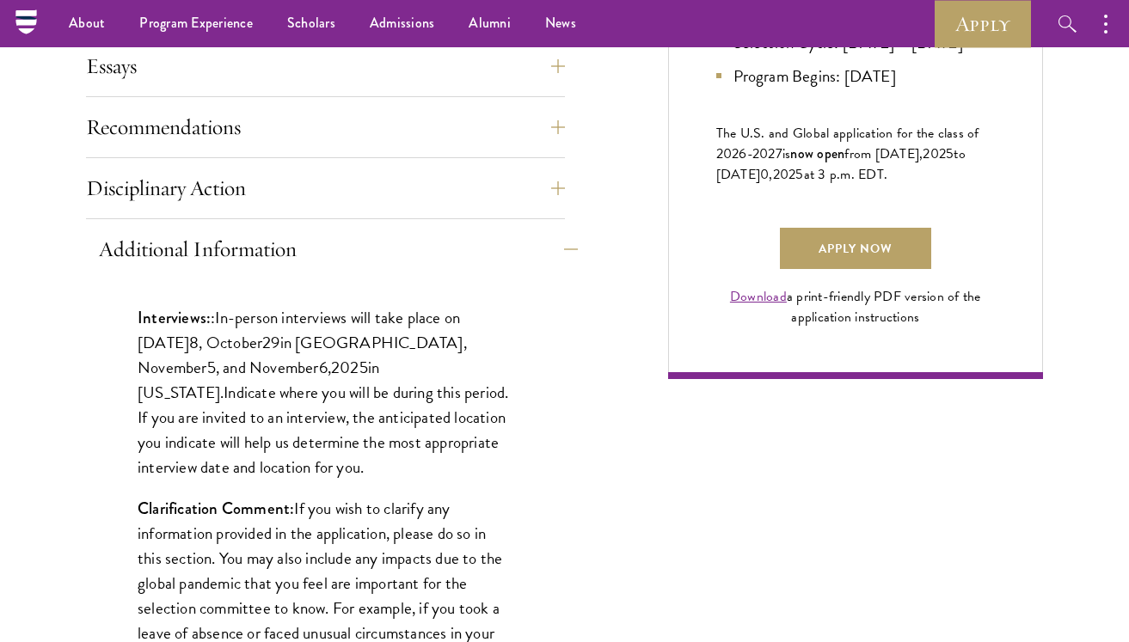
click at [532, 240] on button "Additional Information" at bounding box center [338, 249] width 479 height 41
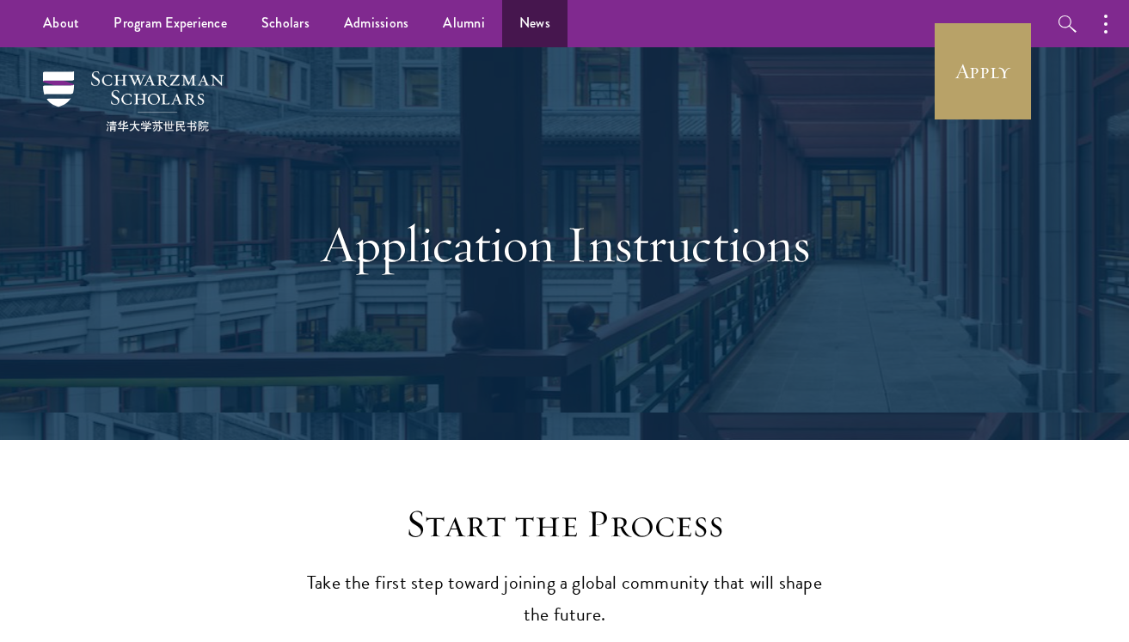
scroll to position [0, 0]
